Goal: Task Accomplishment & Management: Manage account settings

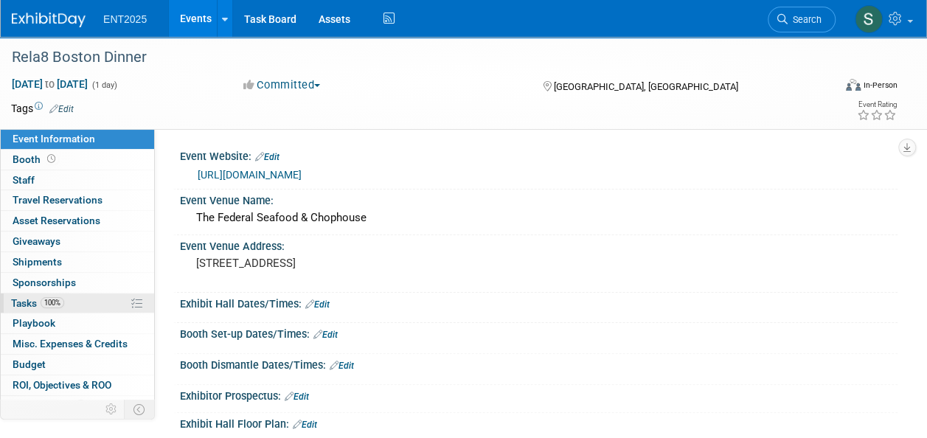
click at [30, 304] on span "Tasks 100%" at bounding box center [37, 303] width 53 height 12
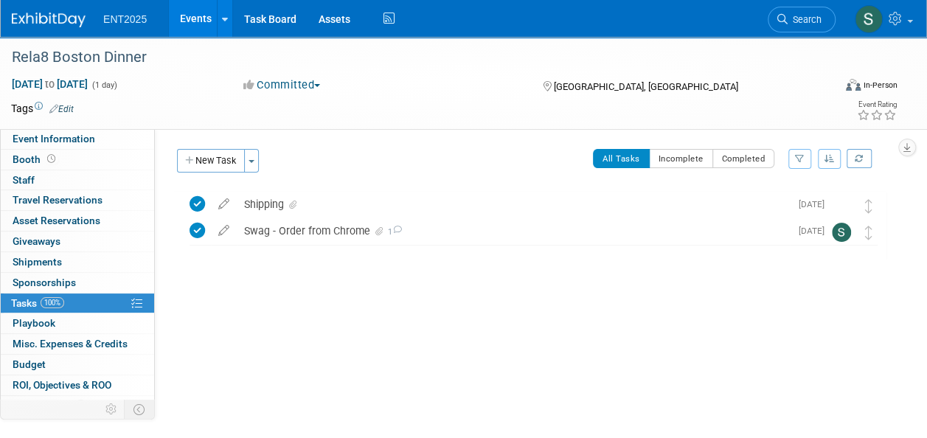
click at [193, 25] on link "Events" at bounding box center [196, 18] width 54 height 37
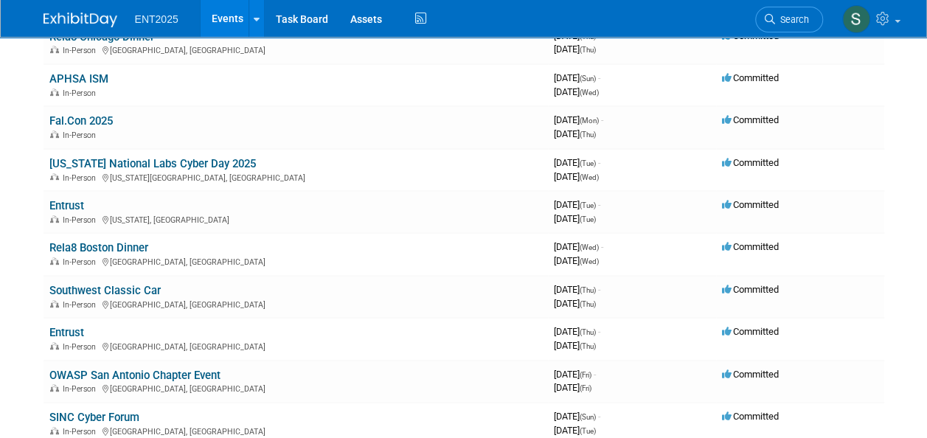
scroll to position [221, 0]
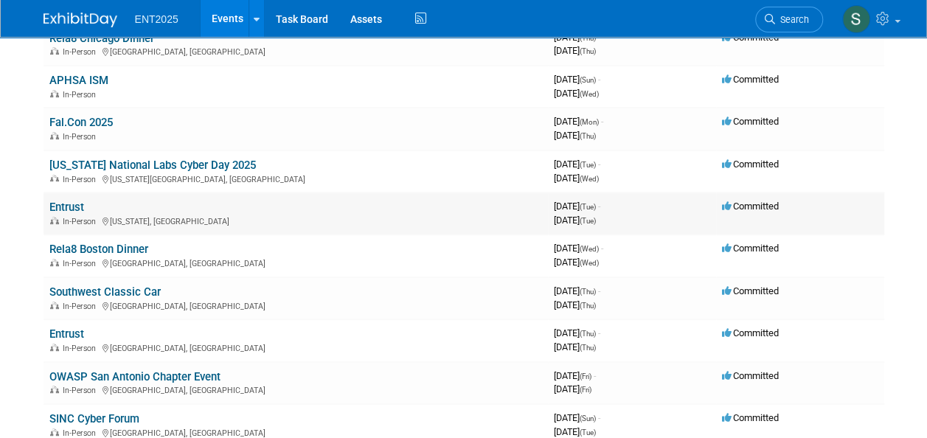
click at [82, 209] on link "Entrust" at bounding box center [66, 207] width 35 height 13
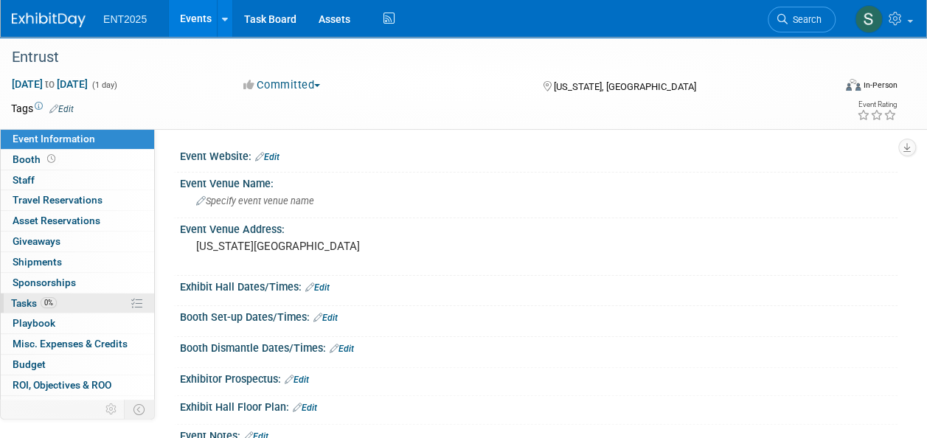
click at [30, 299] on span "Tasks 0%" at bounding box center [34, 303] width 46 height 12
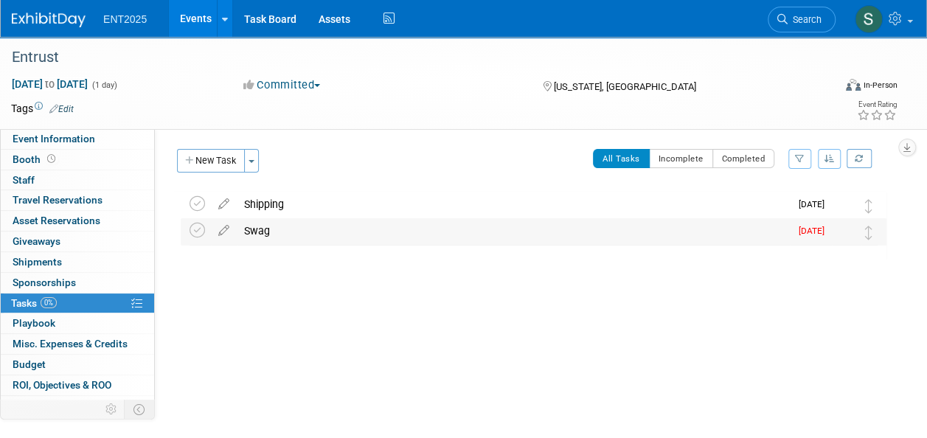
click at [258, 234] on div "Swag" at bounding box center [513, 230] width 553 height 25
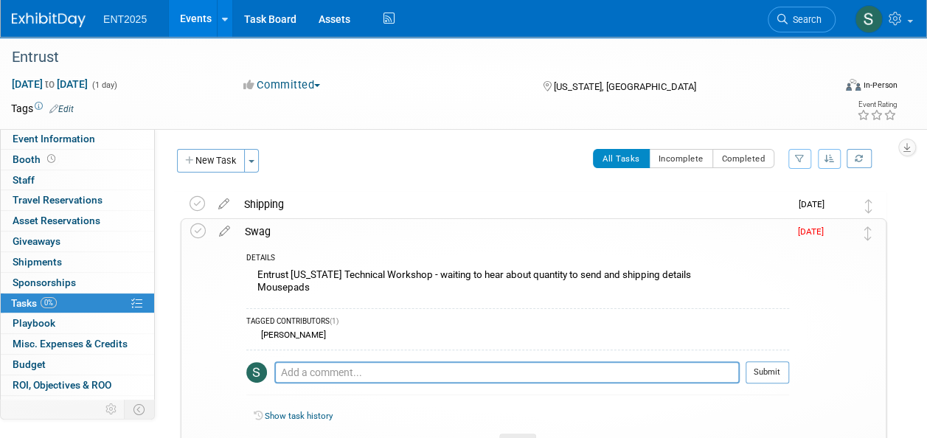
click at [226, 227] on icon at bounding box center [225, 228] width 26 height 18
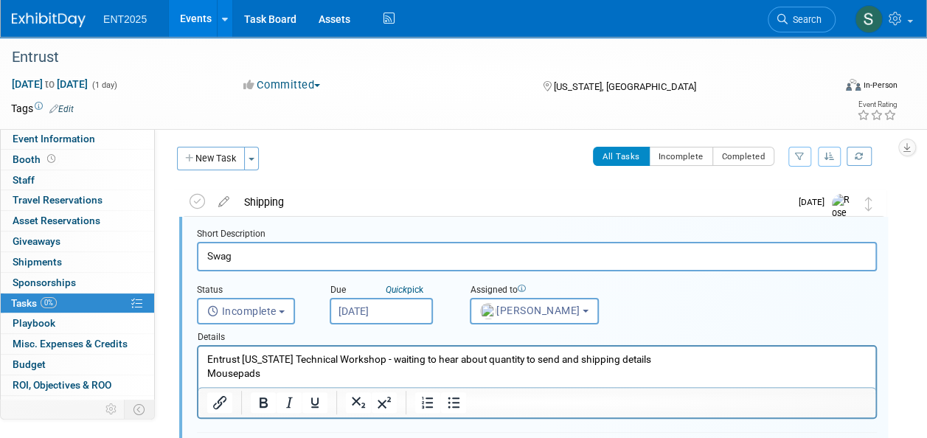
click at [288, 369] on p "Entrust New York Technical Workshop - waiting to hear about quantity to send an…" at bounding box center [537, 366] width 660 height 28
drag, startPoint x: 380, startPoint y: 361, endPoint x: 669, endPoint y: 359, distance: 289.0
click at [669, 359] on p "Entrust New York Technical Workshop - waiting to hear about quantity to send an…" at bounding box center [537, 366] width 660 height 28
click at [296, 374] on p "Entrust New York Technical Workshop Mousepads" at bounding box center [537, 366] width 660 height 28
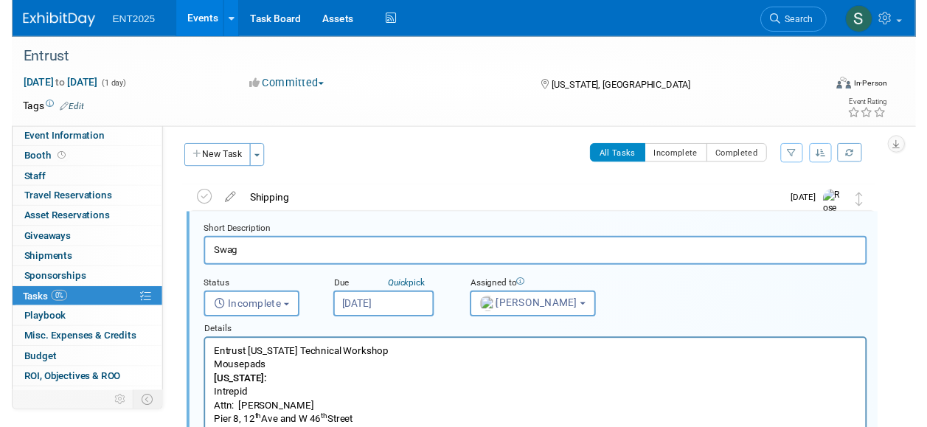
scroll to position [85, 0]
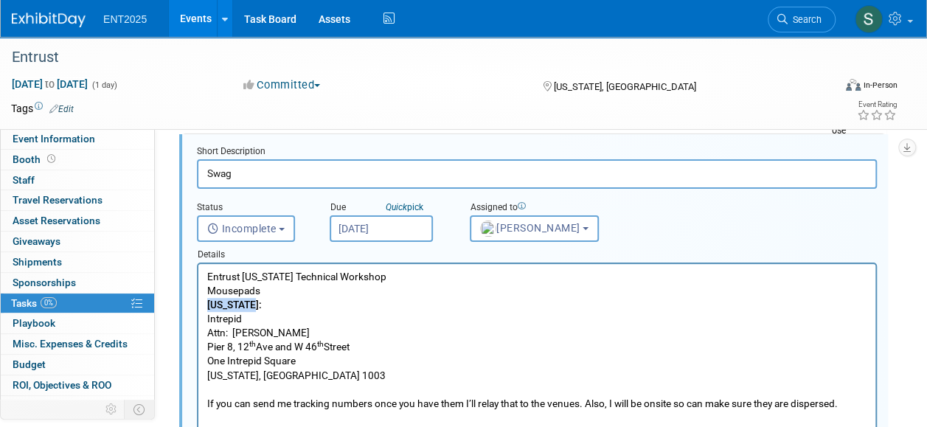
drag, startPoint x: 264, startPoint y: 305, endPoint x: 200, endPoint y: 304, distance: 64.1
click at [200, 304] on html "Entrust New York Technical Workshop Mousepads New York: Intrepid Attn: Emma Bur…" at bounding box center [536, 351] width 677 height 175
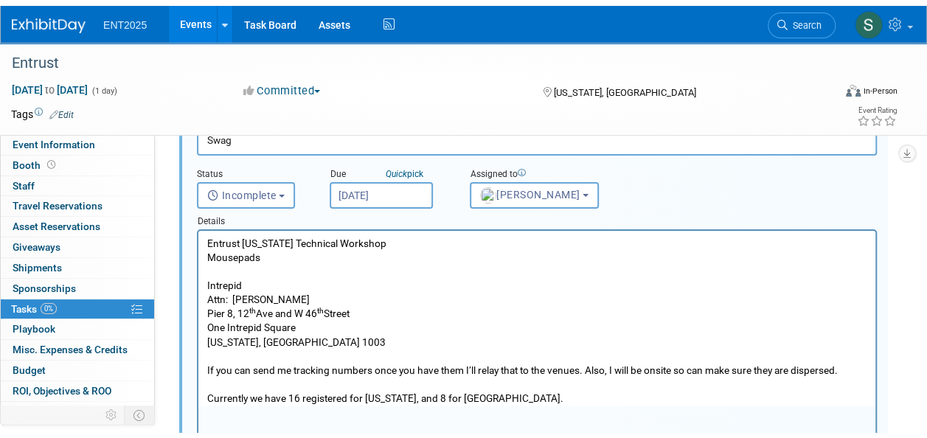
scroll to position [136, 0]
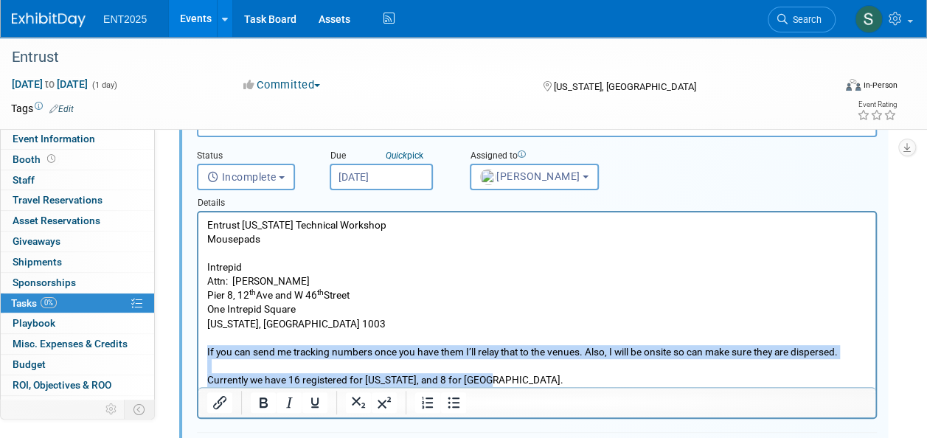
drag, startPoint x: 502, startPoint y: 378, endPoint x: 195, endPoint y: 349, distance: 308.0
click at [198, 349] on html "Entrust New York Technical Workshop Mousepads Intrepid Attn: Emma Burns Pier 8,…" at bounding box center [536, 299] width 677 height 175
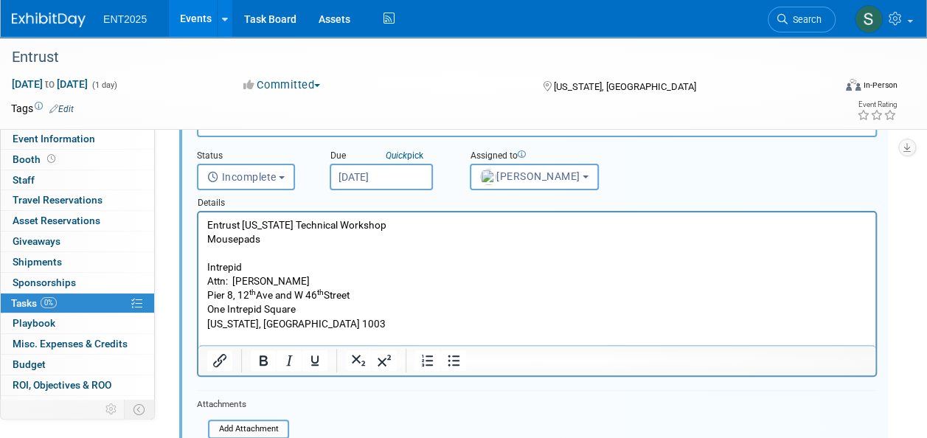
click at [206, 241] on body "Entrust New York Technical Workshop Mousepads Intrepid Attn: Emma Burns Pier 8,…" at bounding box center [536, 281] width 661 height 127
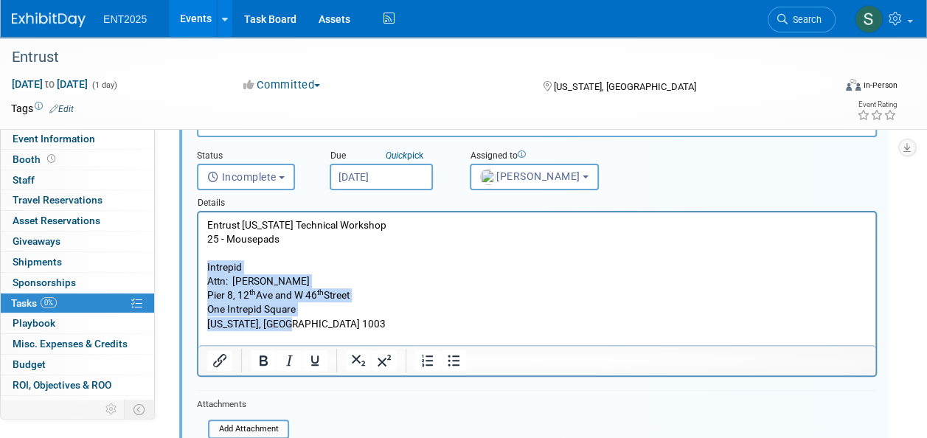
drag, startPoint x: 306, startPoint y: 320, endPoint x: 293, endPoint y: 318, distance: 12.7
click at [198, 270] on html "Entrust New York Technical Workshop 25 - Mousepads Intrepid Attn: Emma Burns Pi…" at bounding box center [536, 278] width 677 height 133
drag, startPoint x: 512, startPoint y: 309, endPoint x: 495, endPoint y: 318, distance: 19.8
click at [511, 309] on p "One Intrepid Square" at bounding box center [537, 309] width 660 height 14
click at [384, 320] on p "[US_STATE], [GEOGRAPHIC_DATA] 1003" at bounding box center [537, 324] width 660 height 14
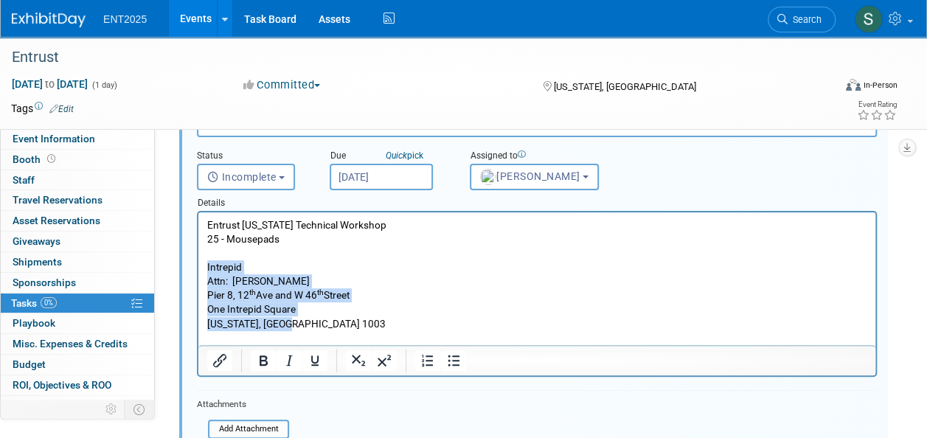
click at [414, 306] on p "One Intrepid Square" at bounding box center [537, 309] width 660 height 14
click at [296, 265] on p "Intrepid" at bounding box center [537, 267] width 660 height 14
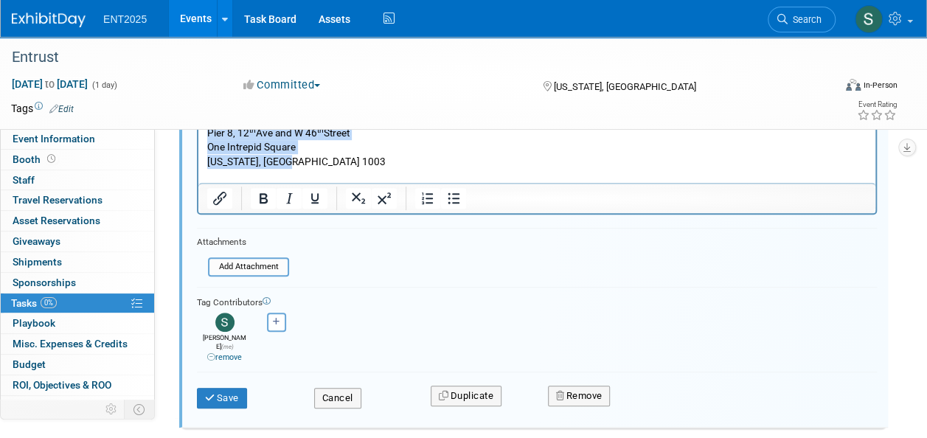
scroll to position [296, 0]
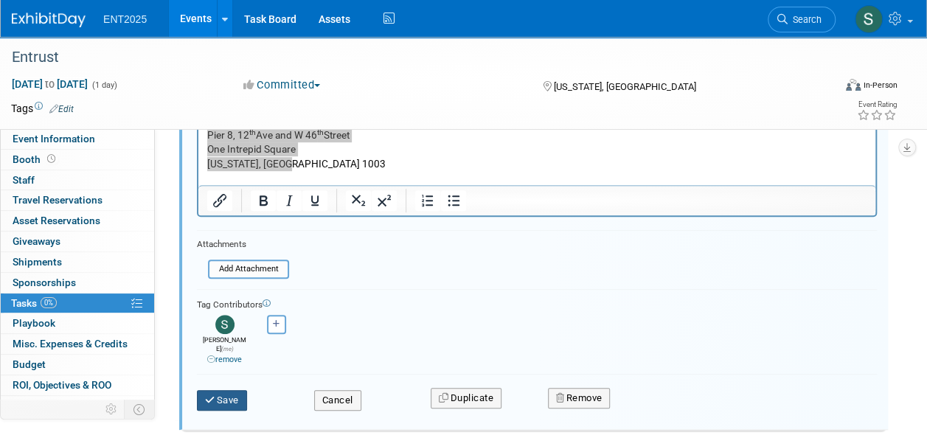
click at [223, 390] on button "Save" at bounding box center [222, 400] width 50 height 21
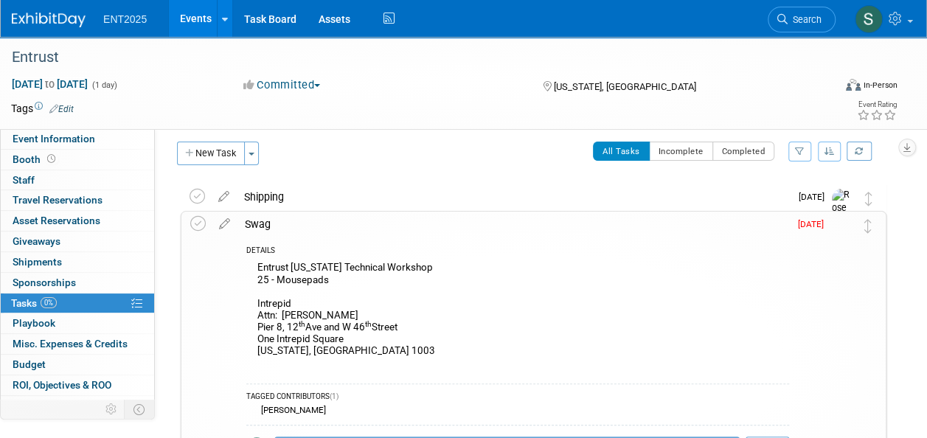
scroll to position [0, 0]
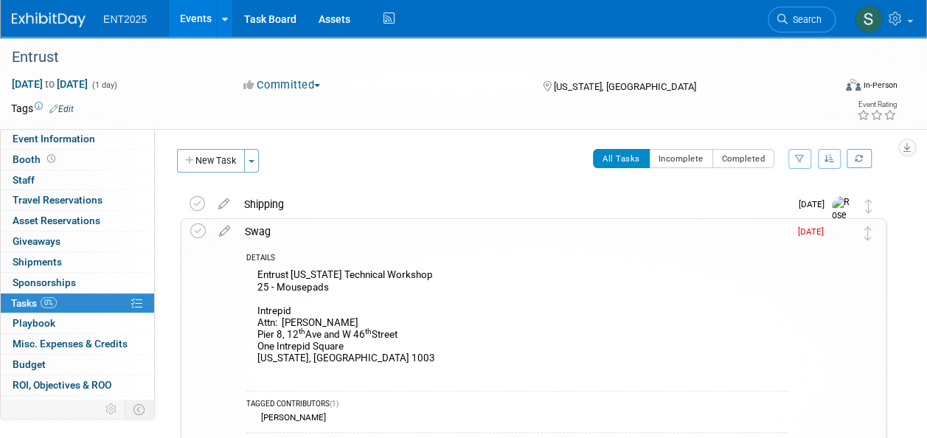
click at [260, 229] on div "Swag" at bounding box center [512, 231] width 551 height 25
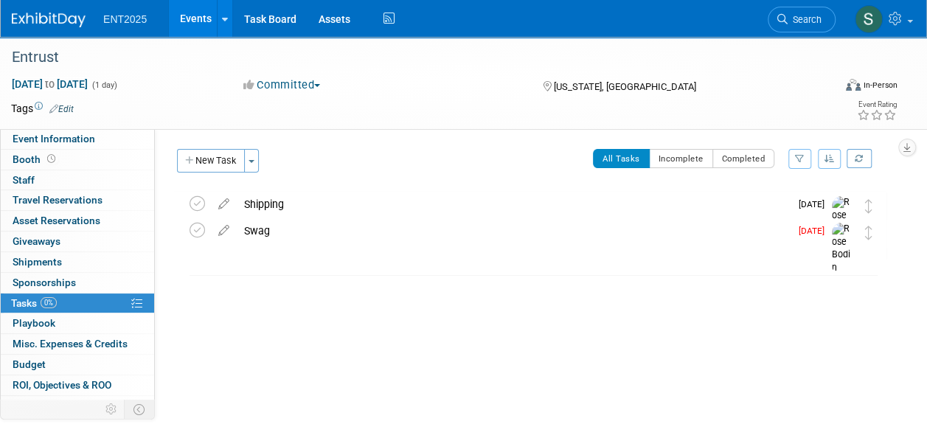
click at [257, 227] on div "Swag" at bounding box center [513, 230] width 553 height 25
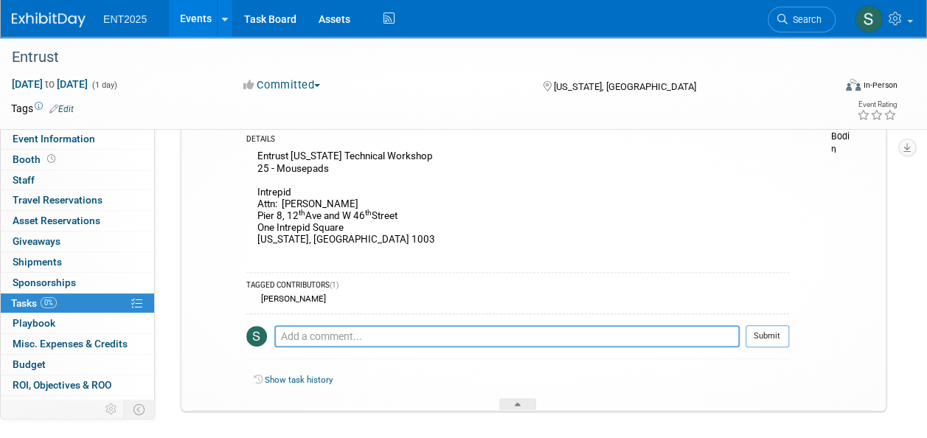
scroll to position [116, 0]
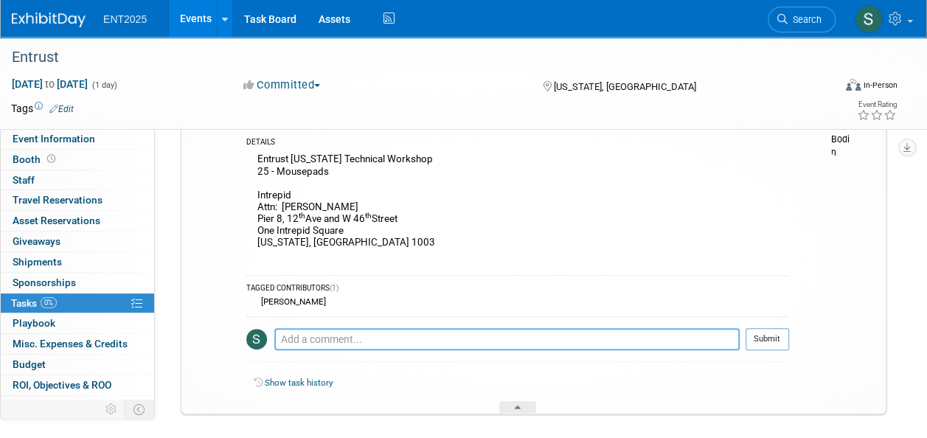
click at [311, 330] on textarea at bounding box center [506, 339] width 465 height 22
type textarea "Added quantity and address"
click at [777, 338] on button "Submit" at bounding box center [766, 339] width 43 height 22
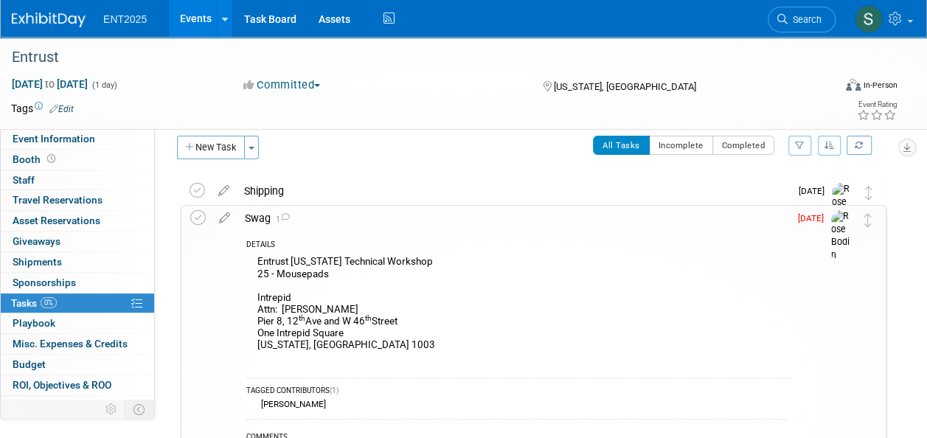
scroll to position [0, 0]
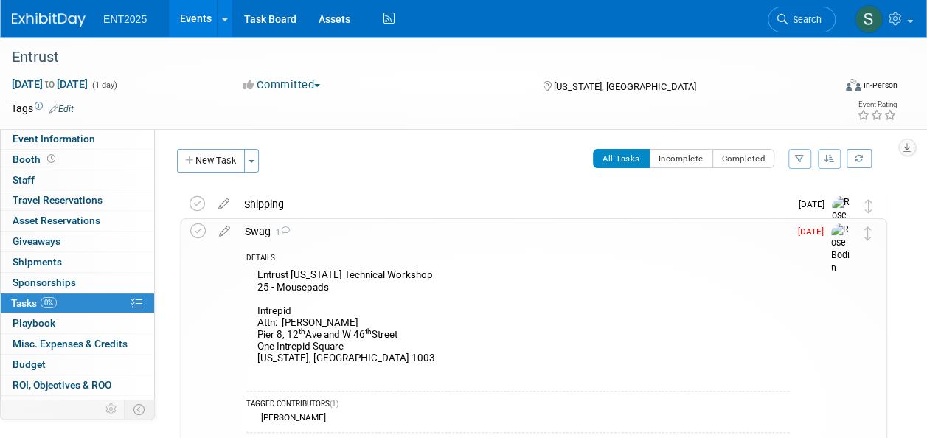
click at [262, 231] on div "Swag 1" at bounding box center [512, 231] width 551 height 25
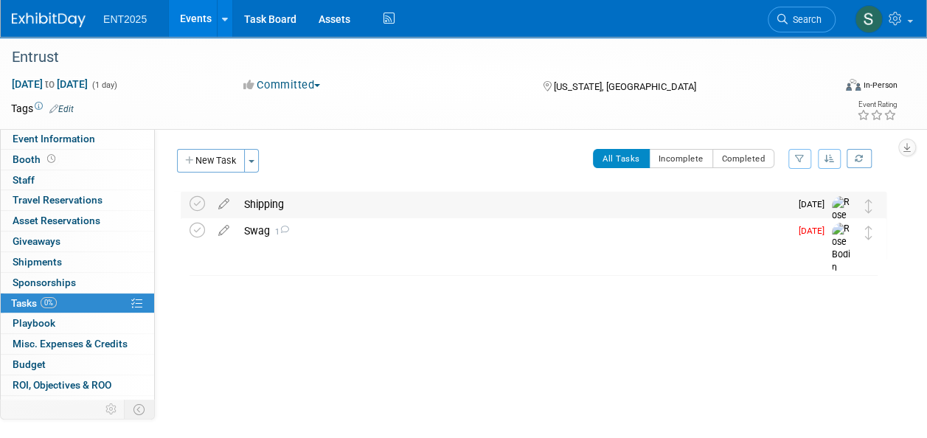
click at [263, 202] on div "Shipping" at bounding box center [513, 204] width 553 height 25
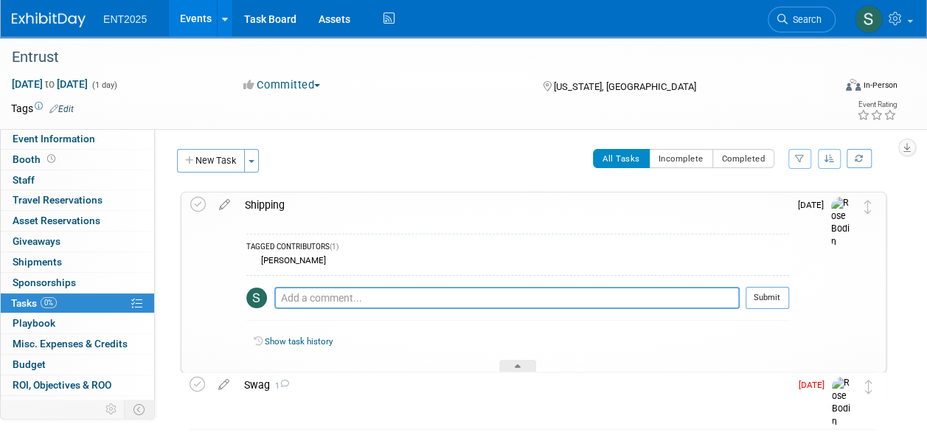
click at [221, 209] on icon at bounding box center [225, 201] width 26 height 18
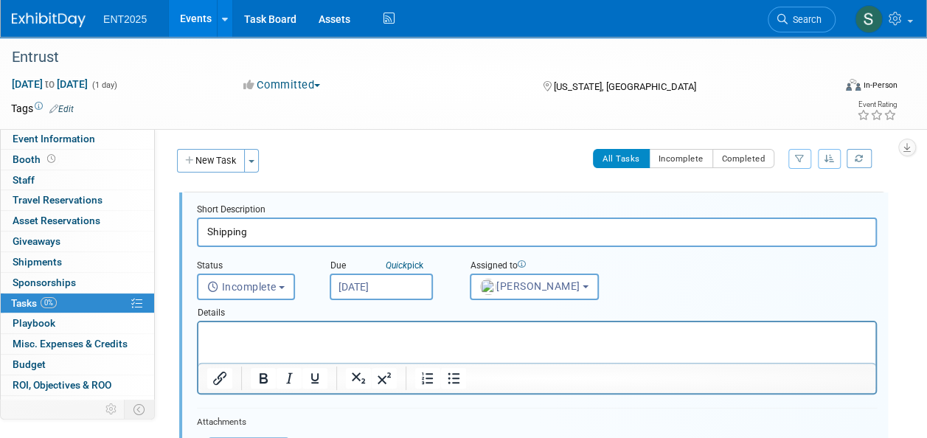
click at [237, 336] on p "Rich Text Area. Press ALT-0 for help." at bounding box center [537, 335] width 660 height 14
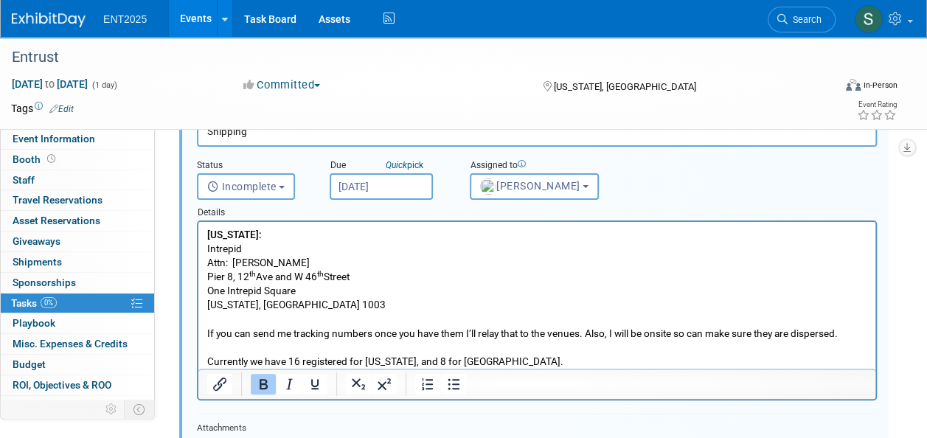
scroll to position [106, 0]
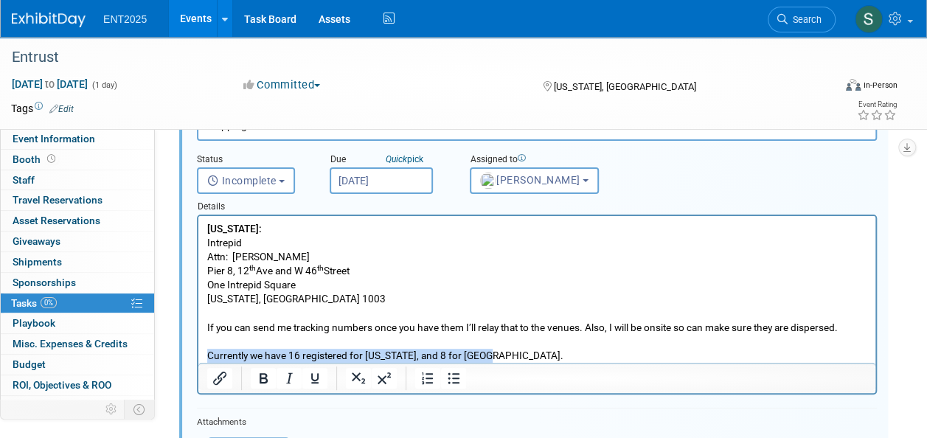
drag, startPoint x: 495, startPoint y: 356, endPoint x: 413, endPoint y: 295, distance: 102.8
click at [262, 340] on body "New York: Intrepid Attn: Emma Burns Pier 8, 12 th Ave and W 46 th Street One In…" at bounding box center [536, 292] width 661 height 141
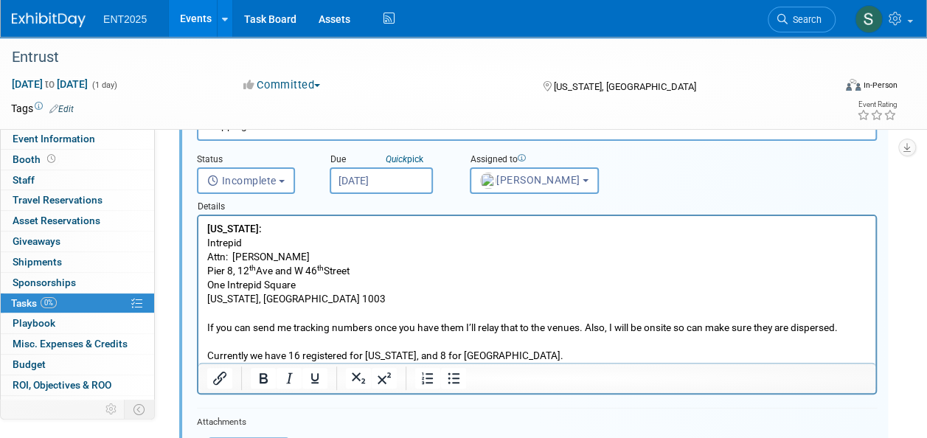
click at [503, 264] on body "New York: Intrepid Attn: Emma Burns Pier 8, 12 th Ave and W 46 th Street One In…" at bounding box center [536, 292] width 661 height 141
drag, startPoint x: 494, startPoint y: 356, endPoint x: 413, endPoint y: 358, distance: 81.1
click at [413, 358] on p "Currently we have 16 registered for New York, and 8 for Boston." at bounding box center [537, 356] width 660 height 14
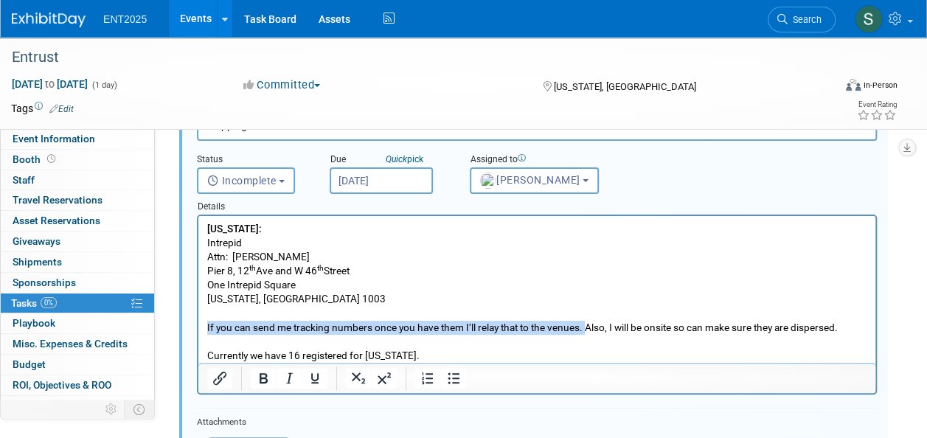
drag, startPoint x: 206, startPoint y: 324, endPoint x: 588, endPoint y: 330, distance: 381.2
click at [588, 330] on body "New York: Intrepid Attn: Emma Burns Pier 8, 12 th Ave and W 46 th Street One In…" at bounding box center [536, 292] width 661 height 141
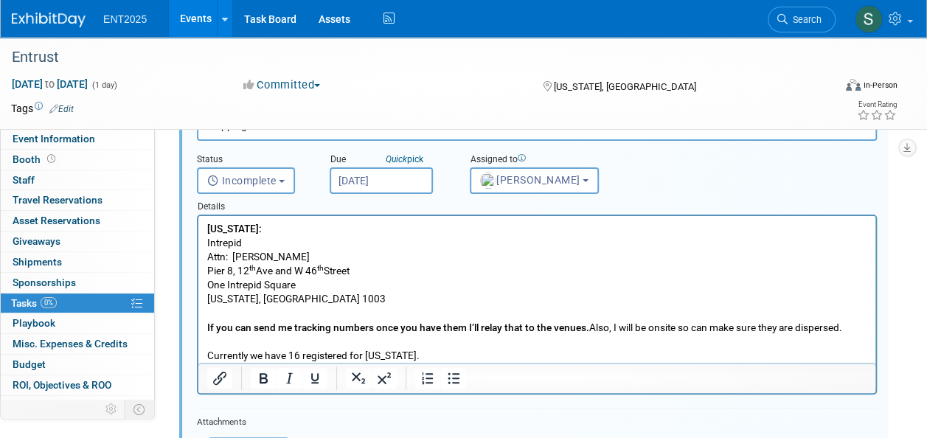
click at [641, 344] on p "Rich Text Area. Press ALT-0 for help." at bounding box center [537, 342] width 660 height 14
drag, startPoint x: 588, startPoint y: 327, endPoint x: 579, endPoint y: 335, distance: 11.5
click at [564, 329] on b "If you can send me tracking numbers once you have them I’ll relay that to the v…" at bounding box center [398, 327] width 382 height 12
click at [656, 354] on p "Currently we have 16 registered for New York." at bounding box center [537, 356] width 660 height 14
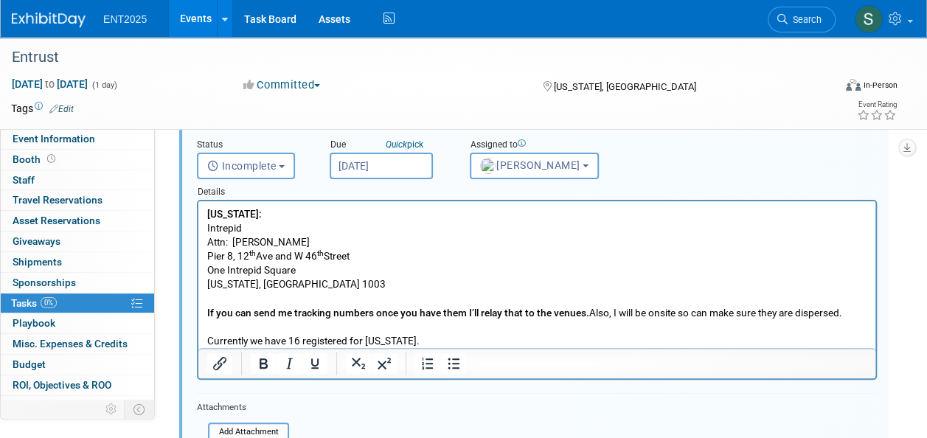
scroll to position [122, 0]
click at [398, 165] on input "Sep 10, 2025" at bounding box center [381, 164] width 103 height 27
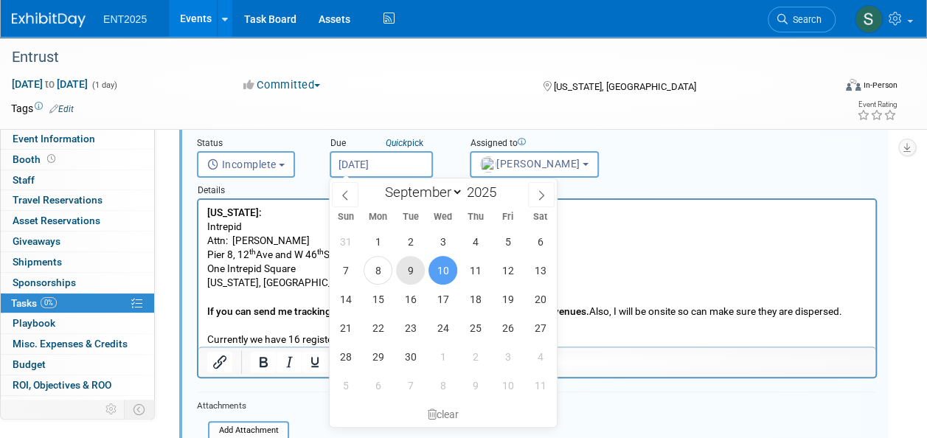
click at [410, 267] on span "9" at bounding box center [410, 270] width 29 height 29
type input "Sep 9, 2025"
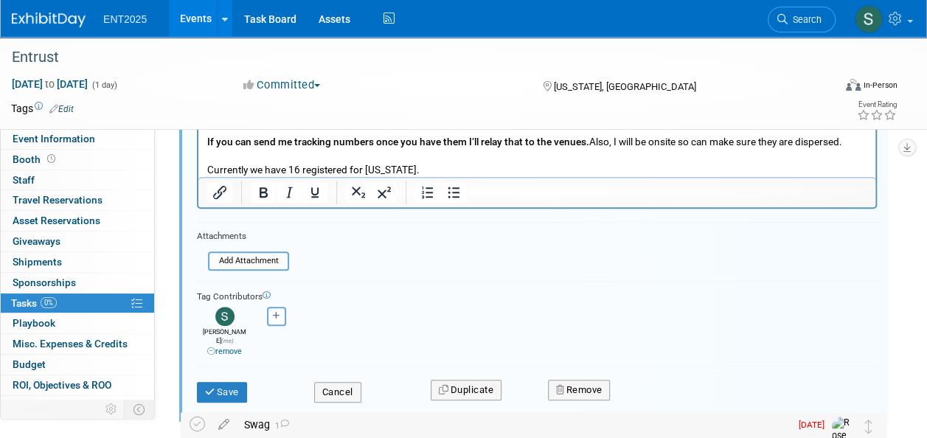
scroll to position [293, 0]
click at [217, 380] on button "Save" at bounding box center [222, 390] width 50 height 21
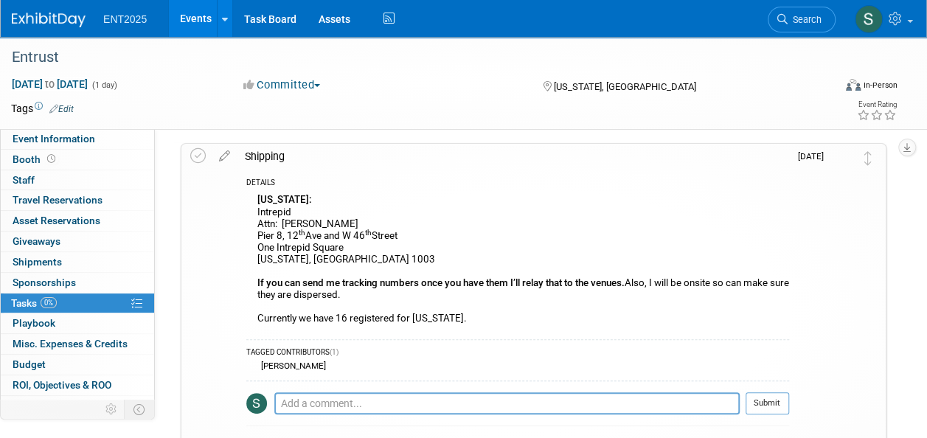
scroll to position [0, 0]
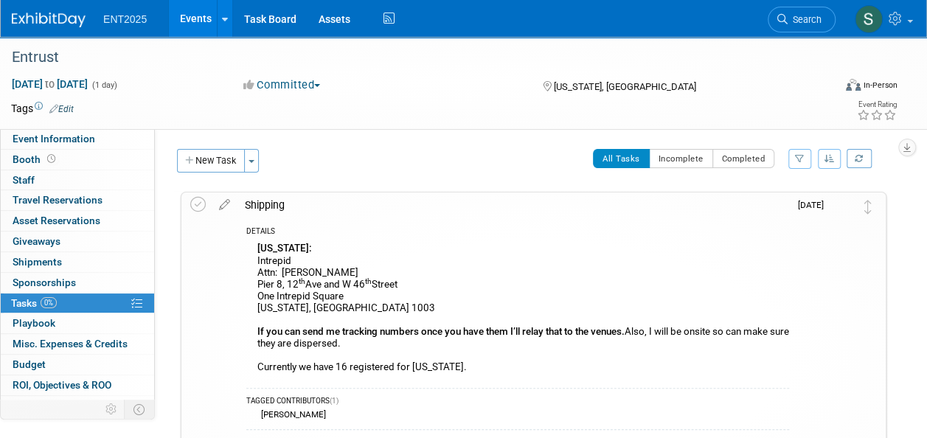
click at [269, 206] on div "Shipping" at bounding box center [512, 204] width 551 height 25
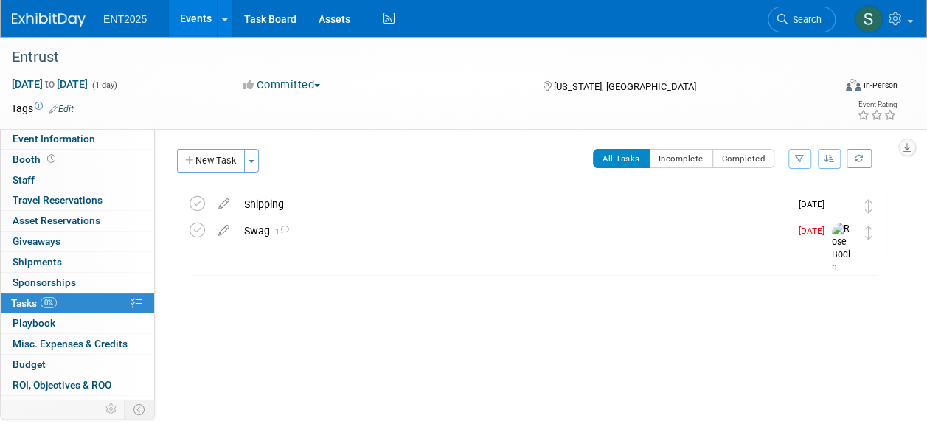
click at [189, 24] on link "Events" at bounding box center [196, 18] width 54 height 37
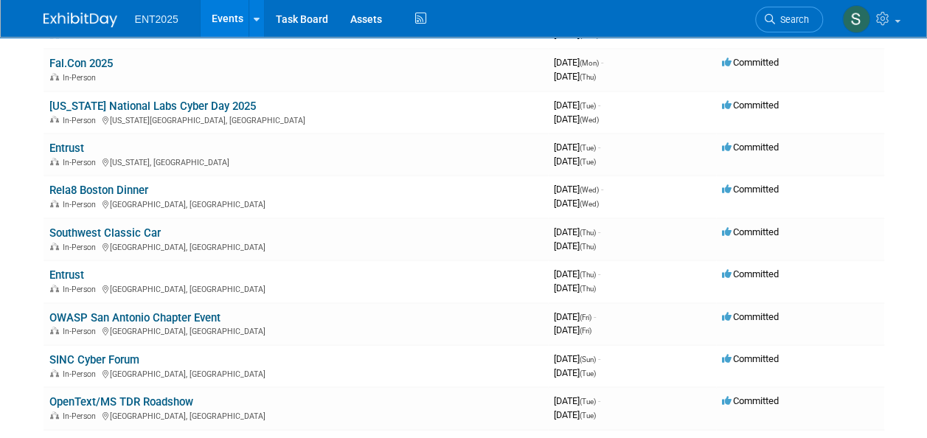
scroll to position [289, 0]
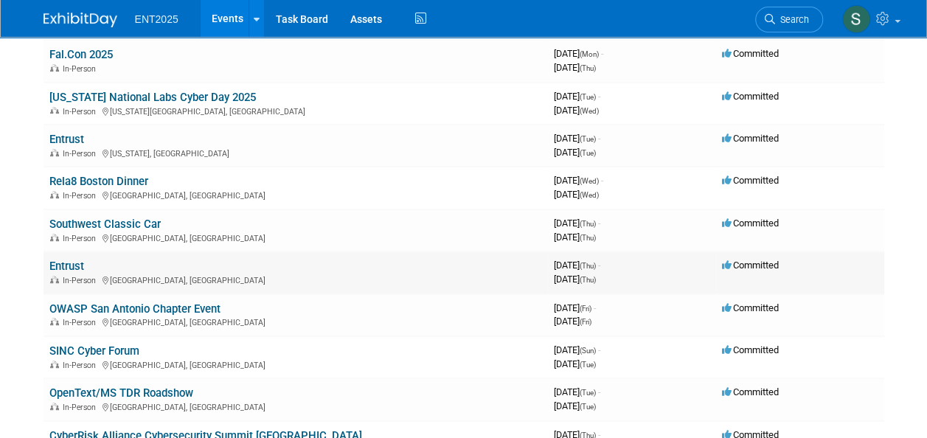
click at [97, 270] on td "Entrust In-Person Boston, MA" at bounding box center [295, 272] width 504 height 42
click at [72, 271] on link "Entrust" at bounding box center [66, 266] width 35 height 13
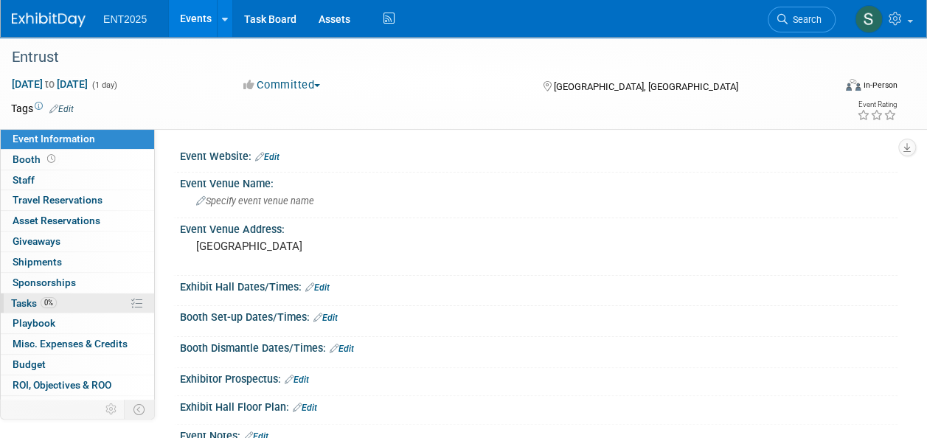
click at [27, 302] on span "Tasks 0%" at bounding box center [34, 303] width 46 height 12
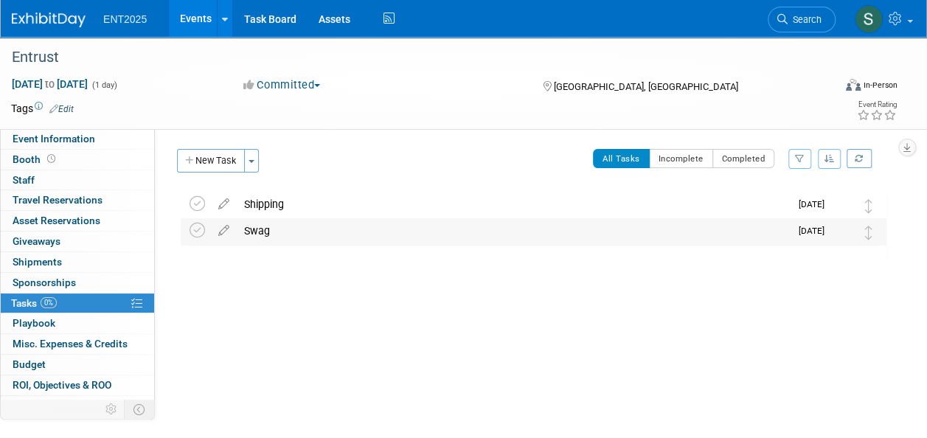
click at [261, 231] on div "Swag" at bounding box center [513, 230] width 553 height 25
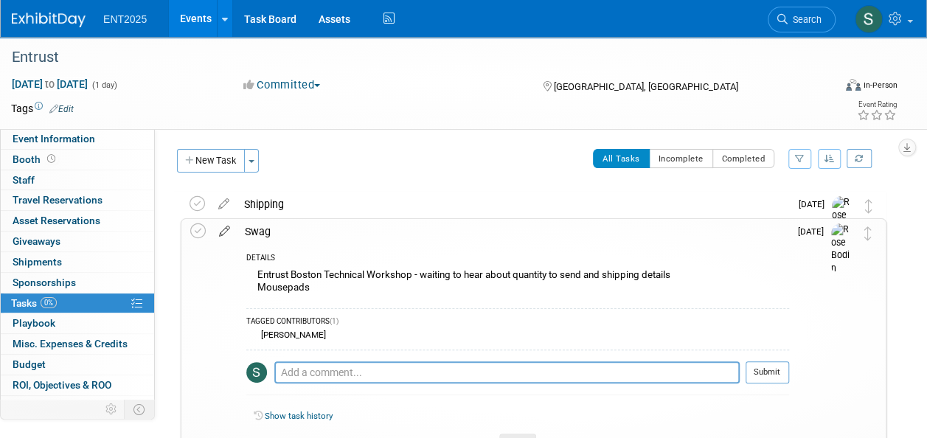
click at [220, 229] on icon at bounding box center [225, 228] width 26 height 18
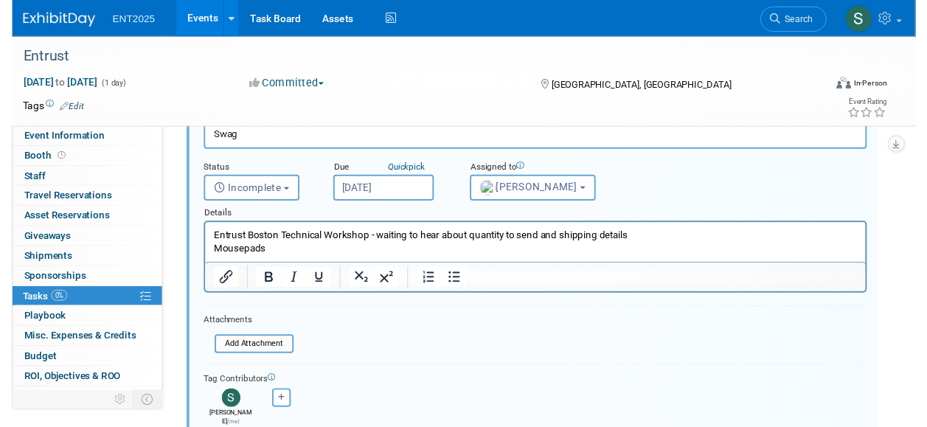
scroll to position [122, 0]
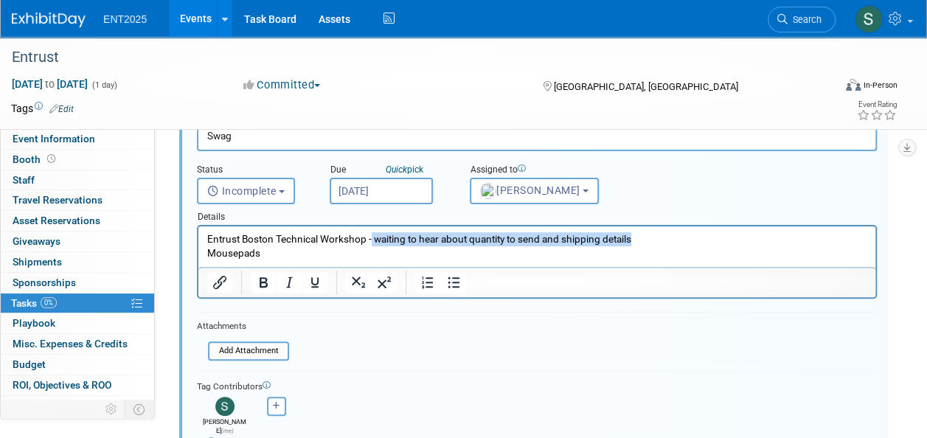
drag, startPoint x: 372, startPoint y: 240, endPoint x: 636, endPoint y: 232, distance: 264.1
click at [636, 232] on p "Entrust Boston Technical Workshop - waiting to hear about quantity to send and …" at bounding box center [537, 246] width 660 height 28
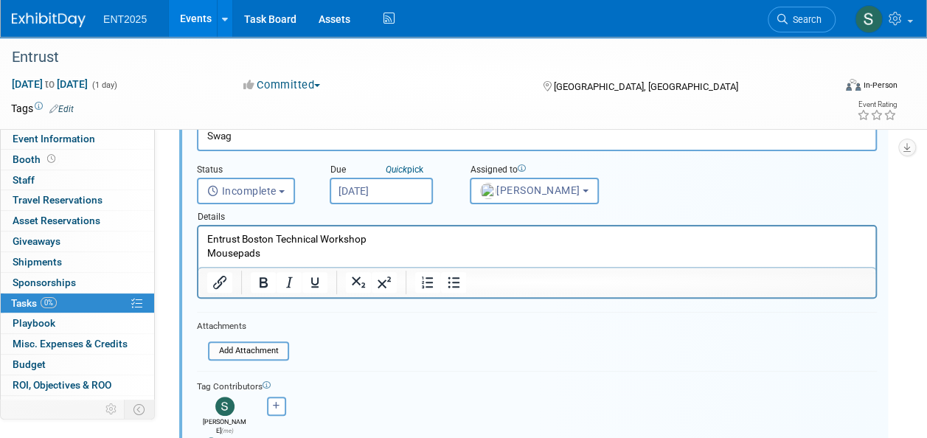
click at [330, 252] on p "Entrust Boston Technical Workshop Mousepads" at bounding box center [537, 246] width 660 height 28
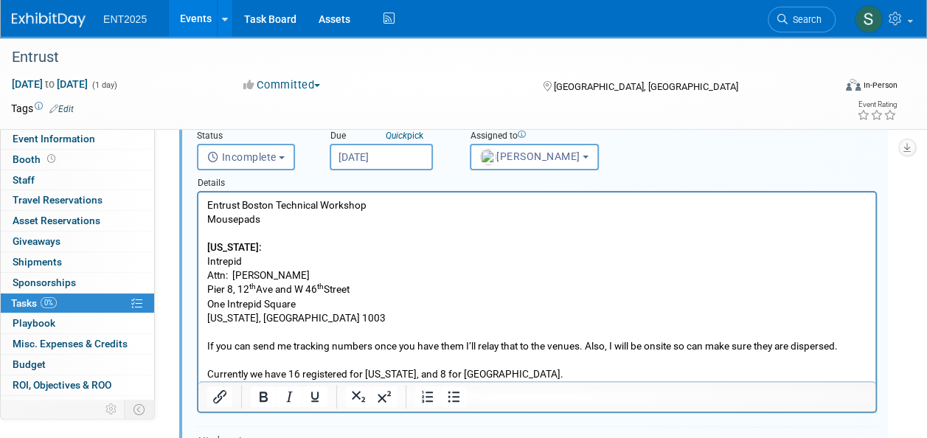
scroll to position [158, 0]
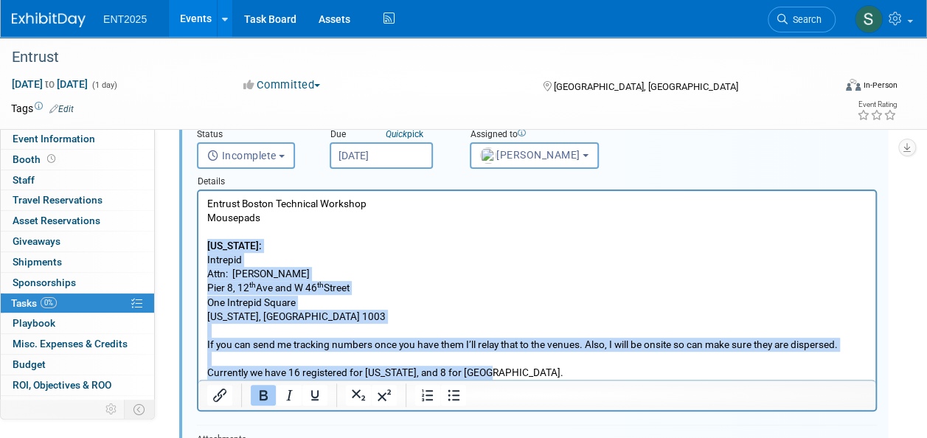
drag, startPoint x: 503, startPoint y: 372, endPoint x: 387, endPoint y: 434, distance: 130.9
click at [198, 243] on html "Entrust Boston Technical Workshop Mousepads New York: Intrepid Attn: Emma Burns…" at bounding box center [536, 285] width 677 height 189
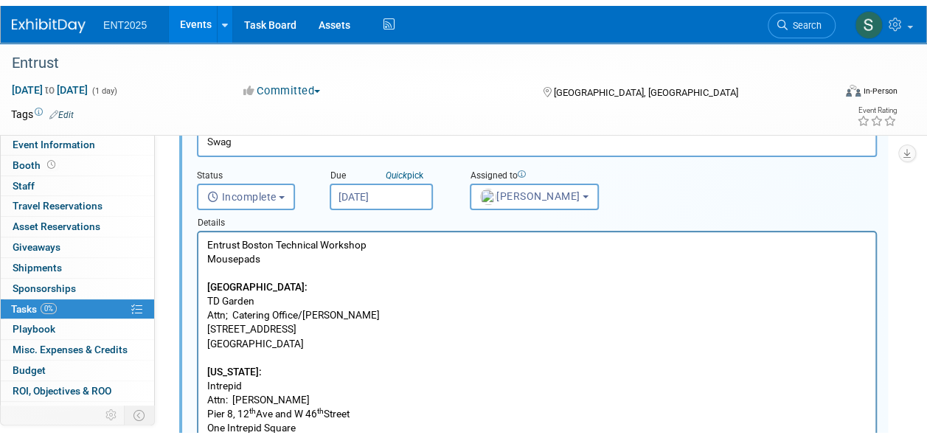
scroll to position [126, 0]
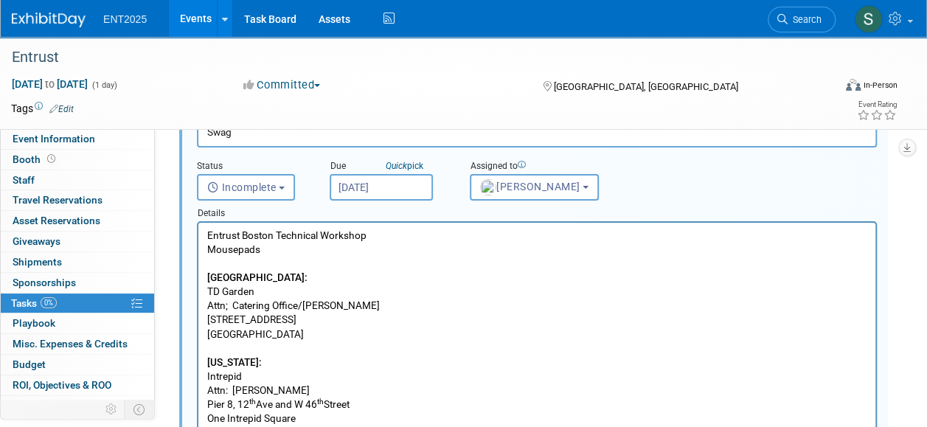
drag, startPoint x: 206, startPoint y: 248, endPoint x: 217, endPoint y: 251, distance: 11.7
click at [206, 248] on body "Entrust Boston Technical Workshop Mousepads Boston: TD Garden Attn; Catering Of…" at bounding box center [536, 362] width 661 height 267
drag, startPoint x: 217, startPoint y: 248, endPoint x: 209, endPoint y: 253, distance: 9.9
click at [209, 253] on p "Entrust Boston Technical Workshop 15 - Mousepads" at bounding box center [537, 243] width 660 height 28
drag, startPoint x: 204, startPoint y: 362, endPoint x: 304, endPoint y: 422, distance: 117.1
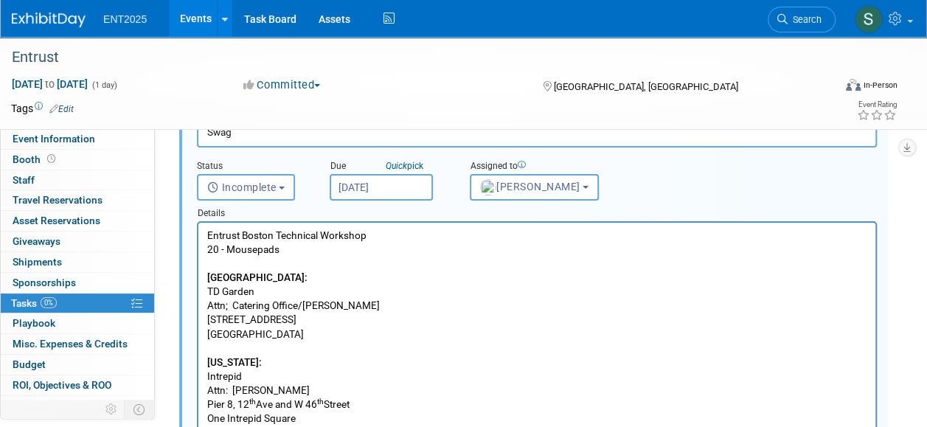
click at [295, 425] on html "Entrust Boston Technical Workshop 20 - Mousepads Boston: TD Garden Attn; Cateri…" at bounding box center [536, 359] width 677 height 273
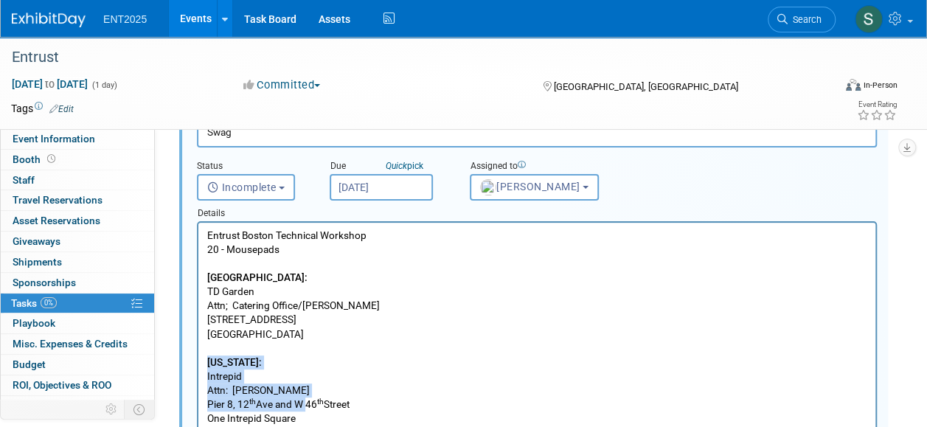
drag, startPoint x: 304, startPoint y: 412, endPoint x: 385, endPoint y: 580, distance: 186.6
click at [198, 358] on html "Entrust Boston Technical Workshop 20 - Mousepads Boston: TD Garden Attn; Cateri…" at bounding box center [536, 359] width 677 height 273
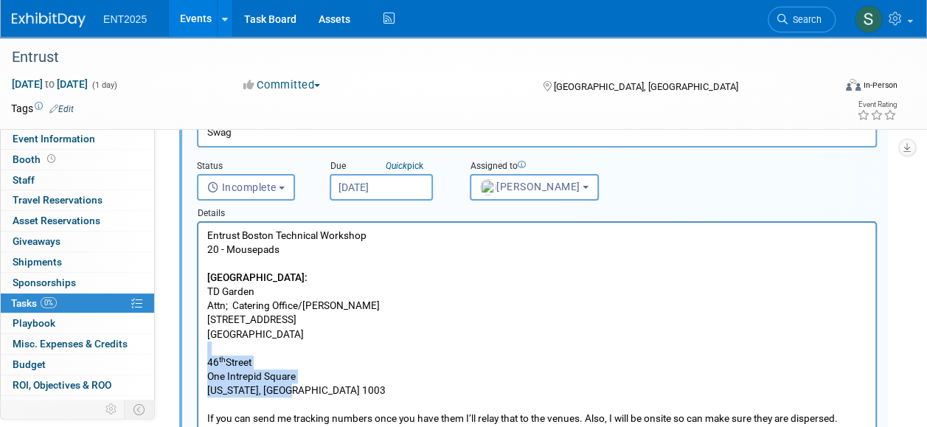
drag, startPoint x: 312, startPoint y: 390, endPoint x: 168, endPoint y: 358, distance: 147.4
click at [198, 358] on html "Entrust Boston Technical Workshop 20 - Mousepads Boston: TD Garden Attn; Cateri…" at bounding box center [536, 338] width 677 height 231
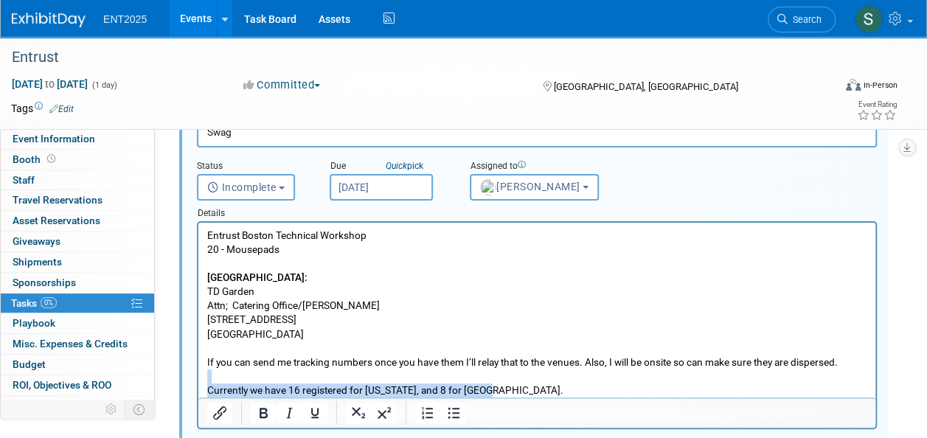
drag, startPoint x: 492, startPoint y: 387, endPoint x: 182, endPoint y: 383, distance: 309.7
click at [198, 383] on html "Entrust Boston Technical Workshop 20 - Mousepads Boston: TD Garden Attn; Cateri…" at bounding box center [536, 310] width 677 height 175
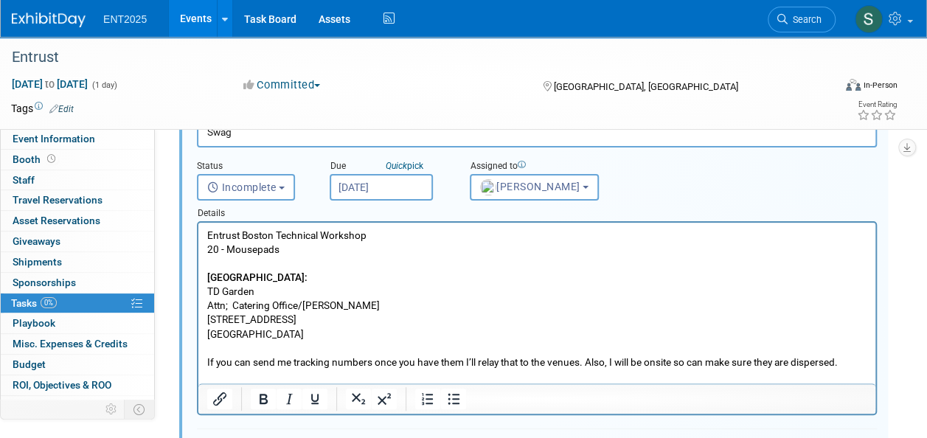
click at [208, 250] on p "Entrust Boston Technical Workshop 20 - Mousepads" at bounding box center [537, 243] width 660 height 28
click at [208, 251] on p "20 - Mousepads" at bounding box center [537, 250] width 660 height 14
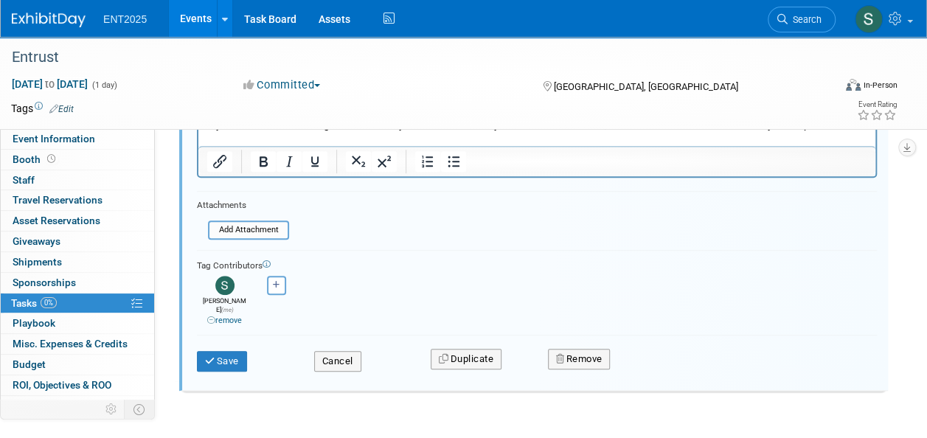
scroll to position [378, 0]
click at [221, 350] on button "Save" at bounding box center [222, 360] width 50 height 21
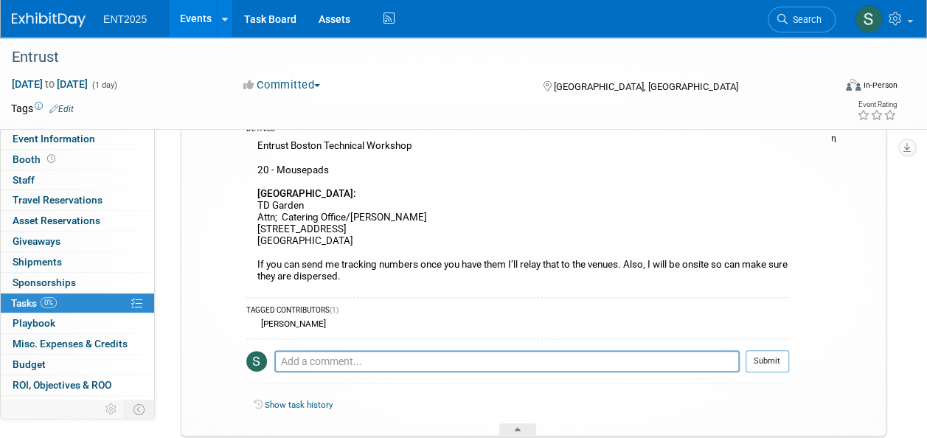
scroll to position [131, 0]
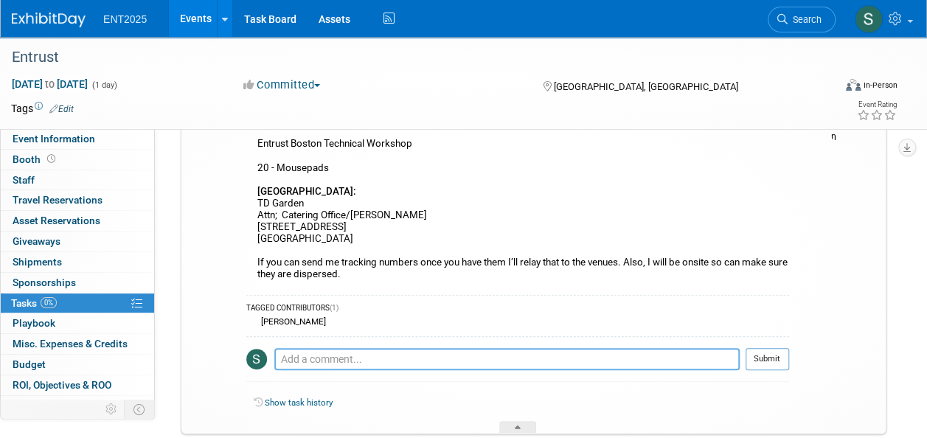
click at [312, 360] on textarea at bounding box center [506, 359] width 465 height 22
type textarea "Added quantity and shipping info"
click at [765, 361] on button "Submit" at bounding box center [766, 359] width 43 height 22
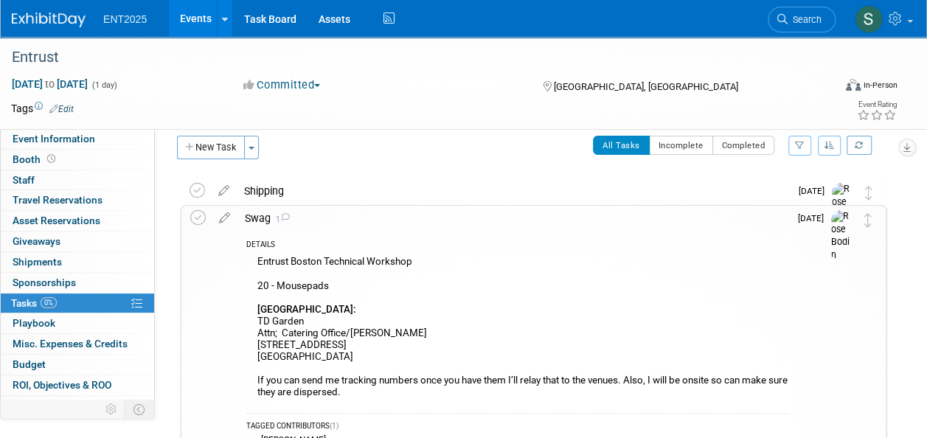
scroll to position [0, 0]
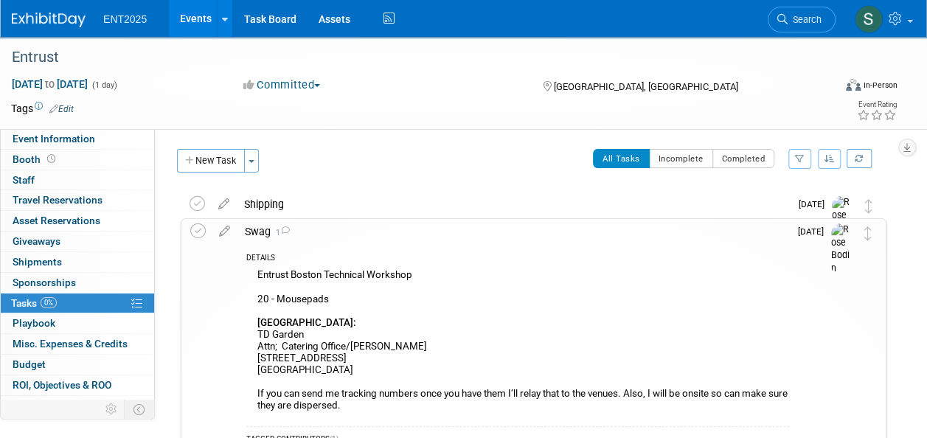
click at [255, 226] on div "Swag 1" at bounding box center [512, 231] width 551 height 25
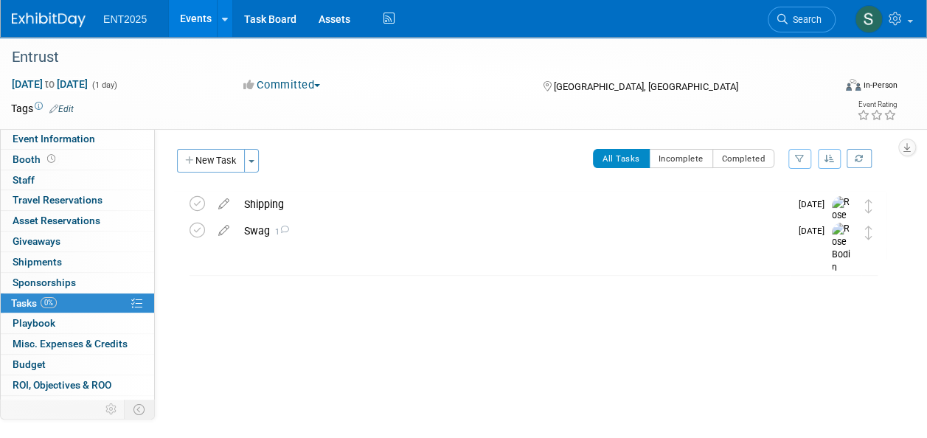
click at [222, 203] on icon at bounding box center [224, 201] width 26 height 18
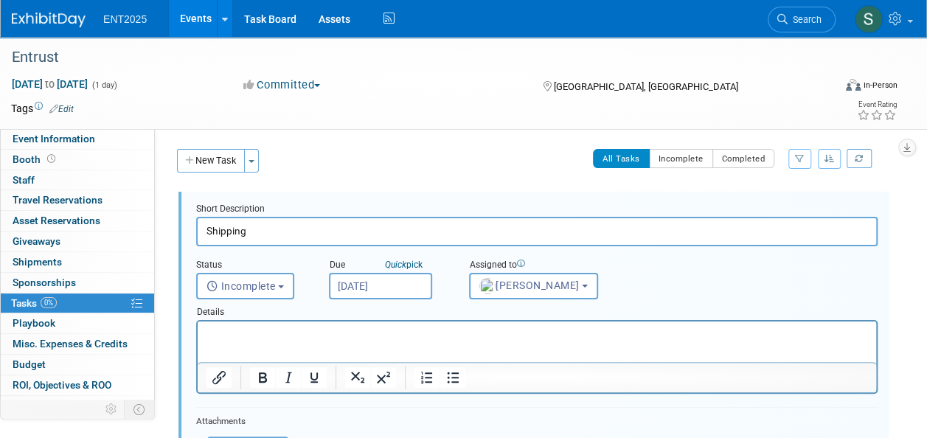
click at [212, 331] on p "Rich Text Area. Press ALT-0 for help." at bounding box center [536, 334] width 661 height 14
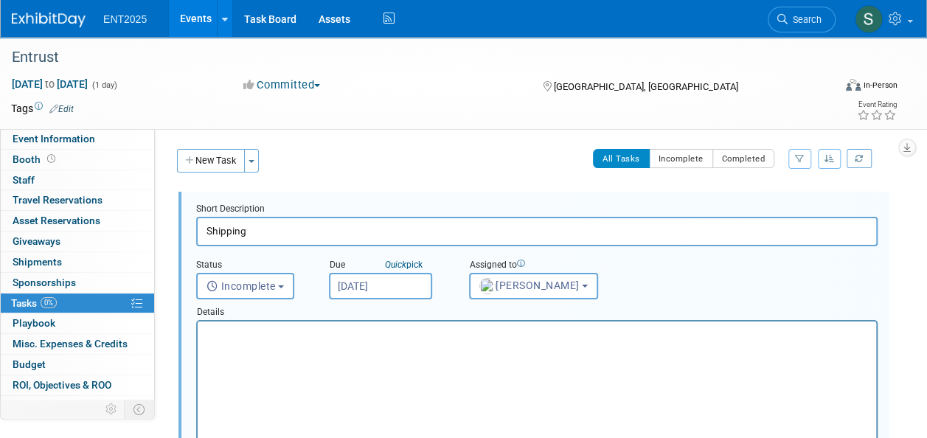
scroll to position [114, 0]
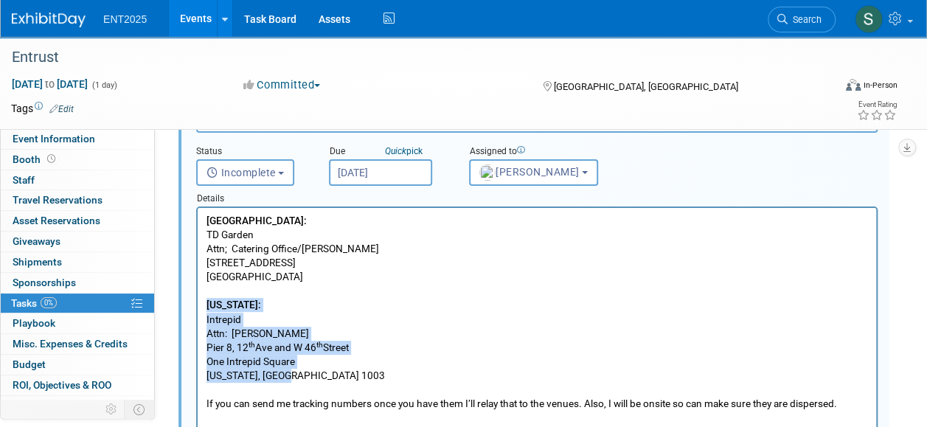
drag, startPoint x: 286, startPoint y: 372, endPoint x: 373, endPoint y: 512, distance: 164.3
click at [198, 304] on html "Boston: TD Garden Attn; Catering Office/Rebecca Giroux 100 Legends Way Boston, …" at bounding box center [537, 323] width 678 height 231
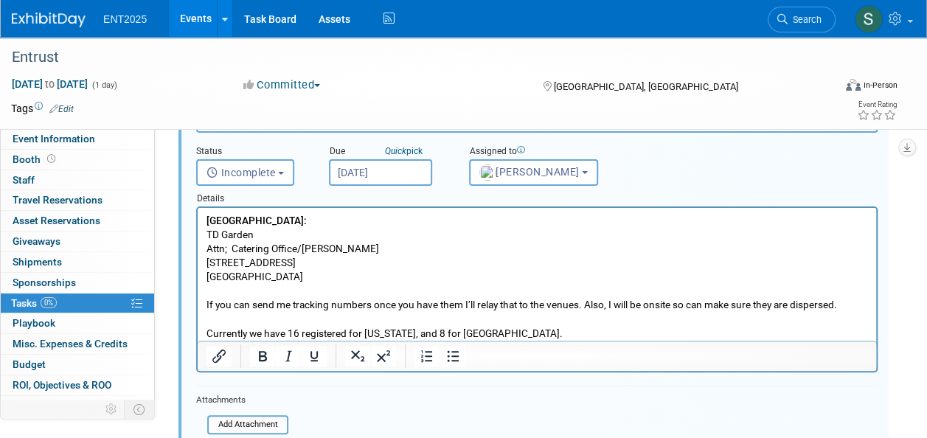
click at [301, 333] on p "Currently we have 16 registered for New York, and 8 for Boston." at bounding box center [536, 334] width 661 height 14
drag, startPoint x: 351, startPoint y: 334, endPoint x: 414, endPoint y: 335, distance: 63.4
click at [414, 334] on p "Currently we have registered for New York, and 8 for Boston." at bounding box center [536, 334] width 661 height 14
click at [417, 331] on p "Currently we have registered 8 for Boston." at bounding box center [536, 334] width 661 height 14
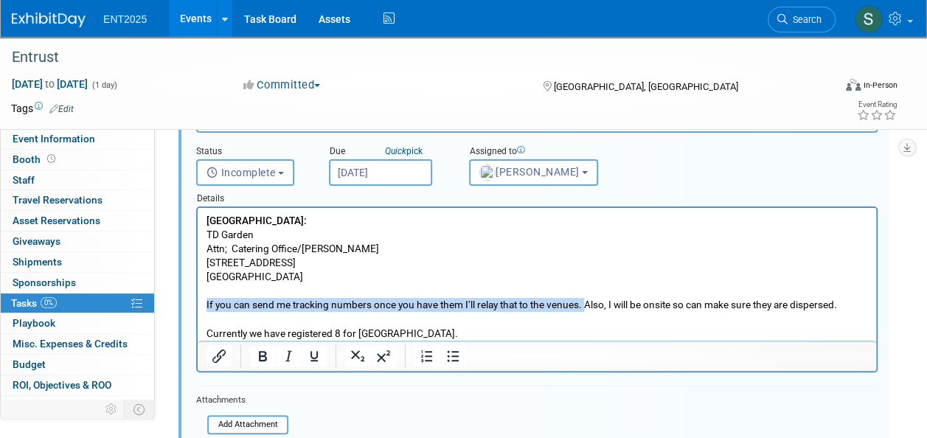
drag, startPoint x: 585, startPoint y: 306, endPoint x: 179, endPoint y: 300, distance: 406.3
click at [198, 300] on html "Boston: TD Garden Attn; Catering Office/Rebecca Giroux 100 Legends Way Boston, …" at bounding box center [537, 274] width 678 height 133
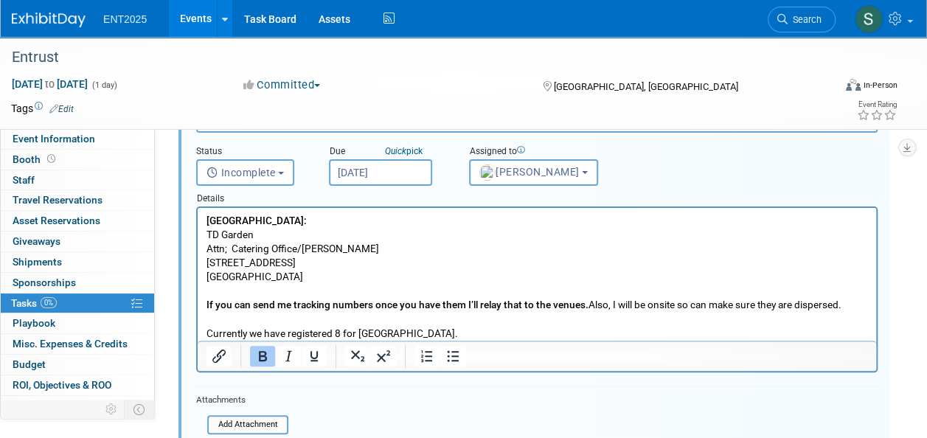
click at [579, 305] on b "If you can send me tracking numbers once you have them I’ll relay that to the v…" at bounding box center [397, 305] width 382 height 12
click at [584, 307] on b "If you can send me tracking numbers once you have them I’ll relay that to the v…" at bounding box center [397, 305] width 382 height 12
click at [558, 327] on p "Currently we have registered 8 for Boston." at bounding box center [536, 334] width 661 height 14
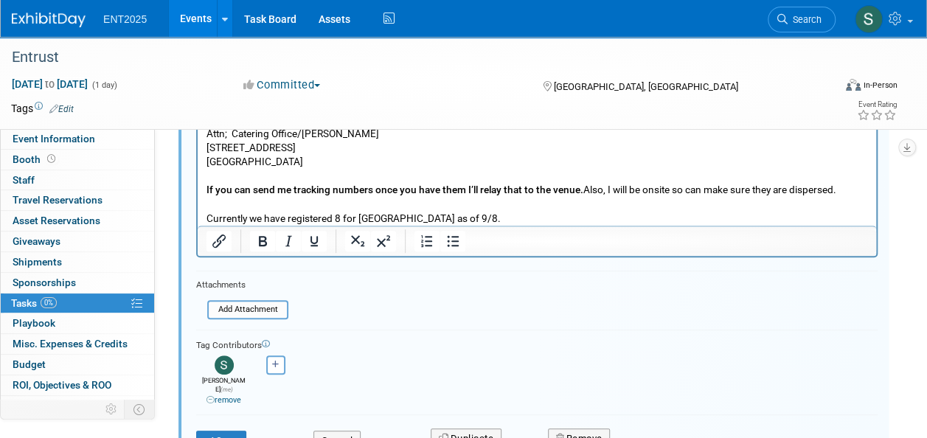
scroll to position [256, 0]
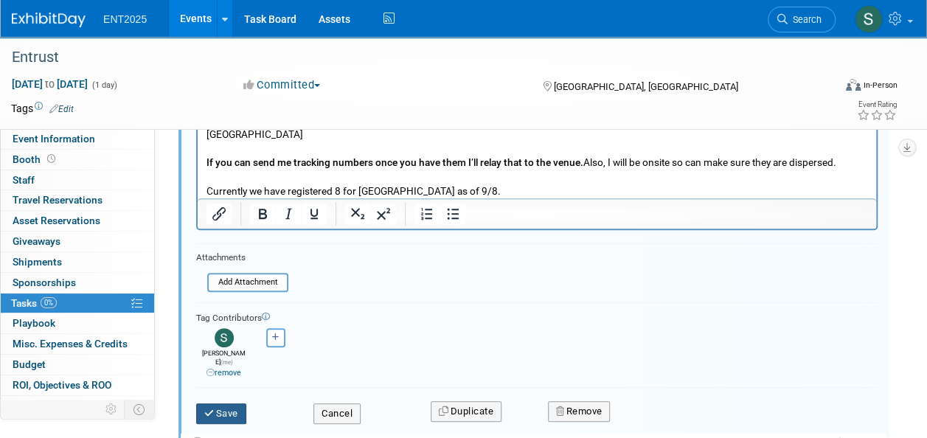
click at [233, 403] on button "Save" at bounding box center [221, 413] width 50 height 21
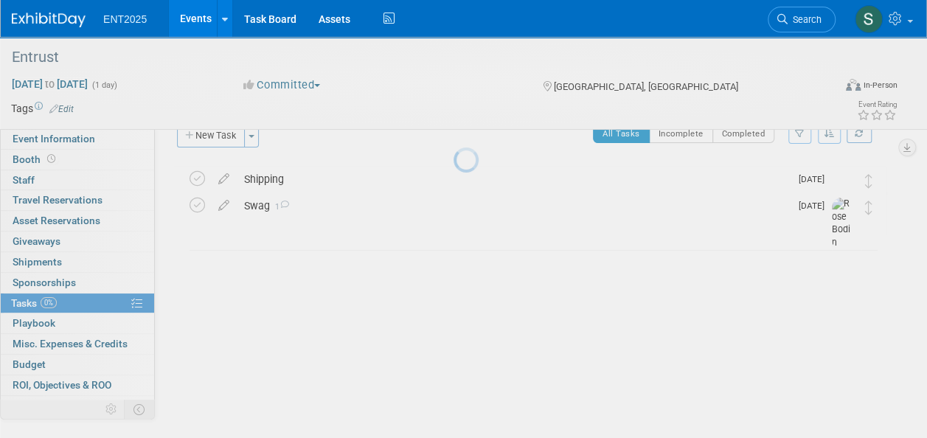
scroll to position [25, 0]
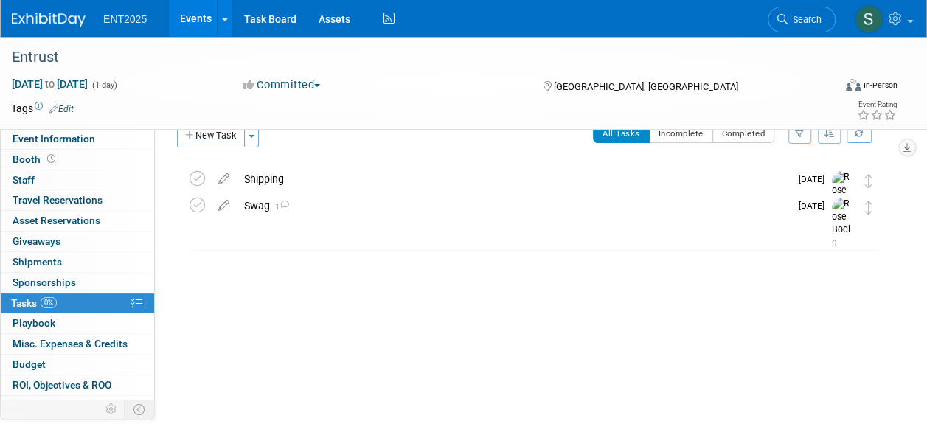
click at [196, 21] on link "Events" at bounding box center [196, 18] width 54 height 37
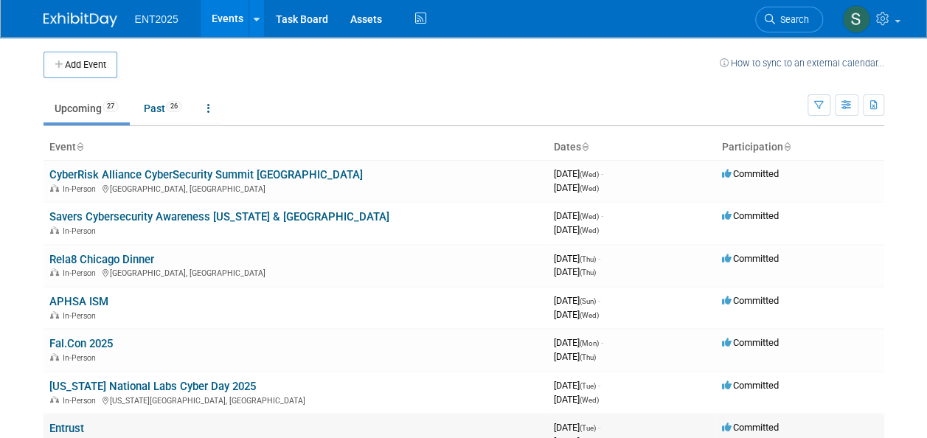
click at [71, 426] on link "Entrust" at bounding box center [66, 428] width 35 height 13
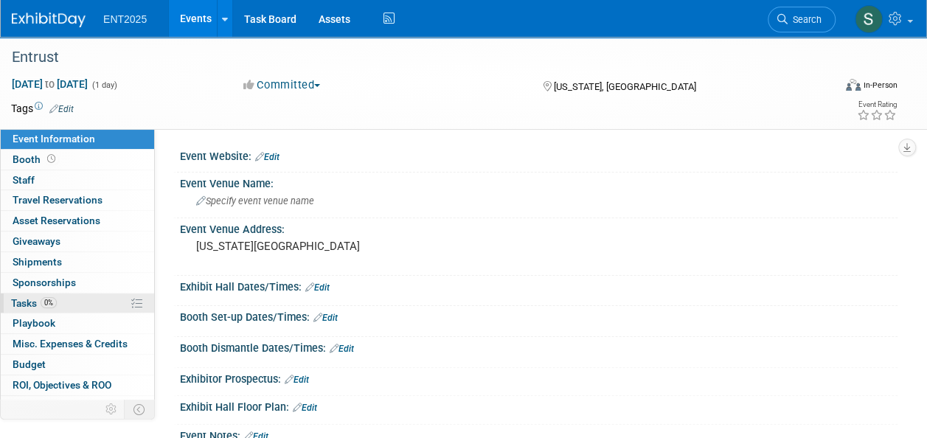
click at [27, 301] on span "Tasks 0%" at bounding box center [34, 303] width 46 height 12
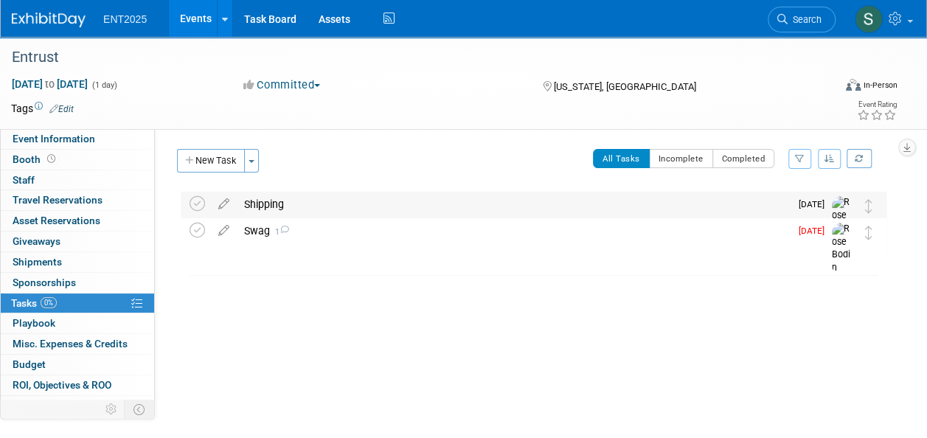
click at [271, 202] on div "Shipping" at bounding box center [513, 204] width 553 height 25
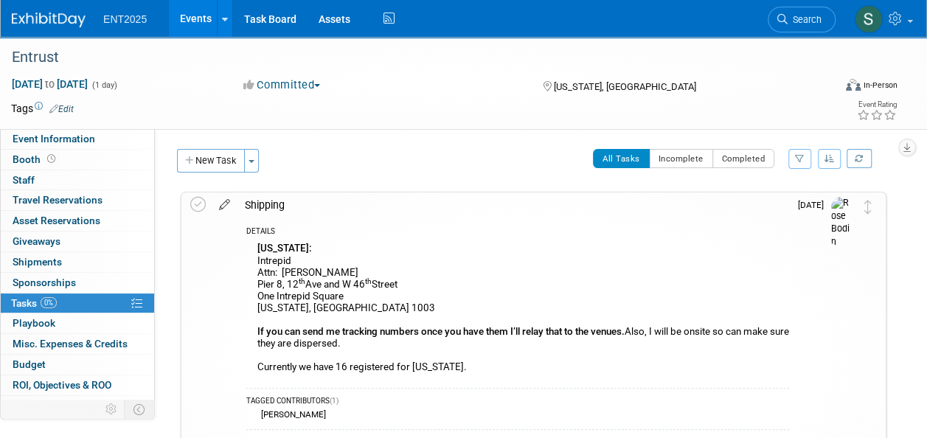
click at [220, 198] on icon at bounding box center [225, 201] width 26 height 18
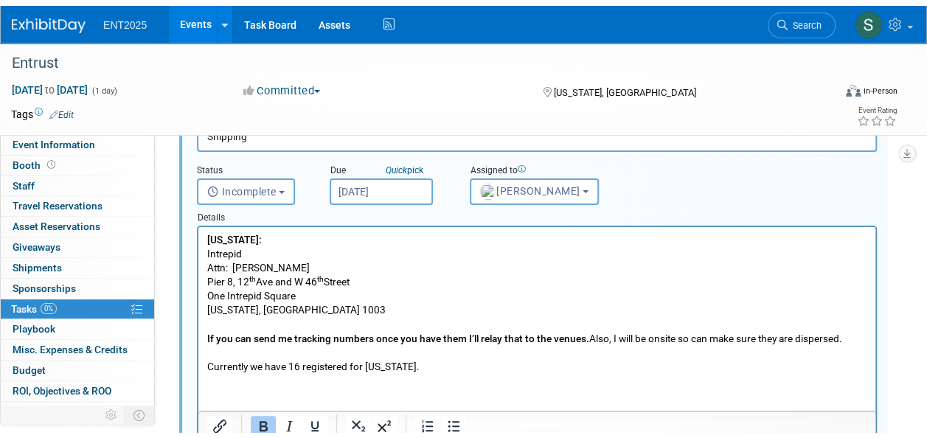
scroll to position [122, 0]
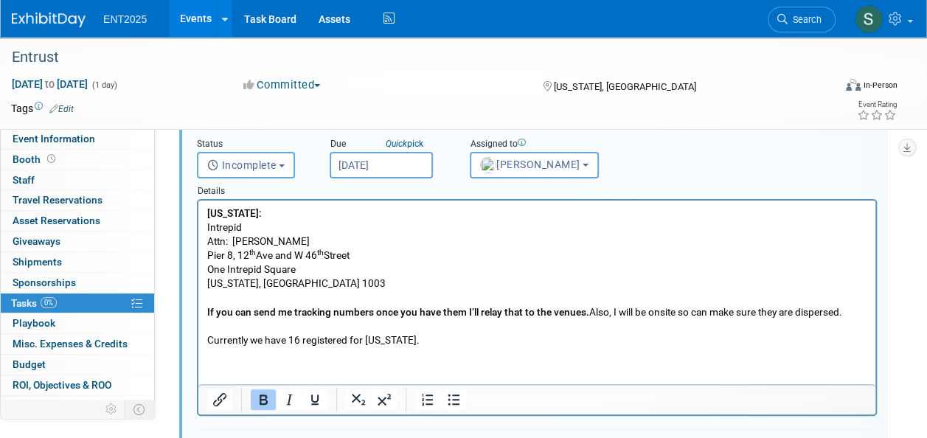
click at [585, 311] on b "If you can send me tracking numbers once you have them I’ll relay that to the v…" at bounding box center [398, 312] width 382 height 12
click at [425, 338] on p "New York: Intrepid Attn: Emma Burns Pier 8, 12 th Ave and W 46 th Street One In…" at bounding box center [537, 276] width 660 height 141
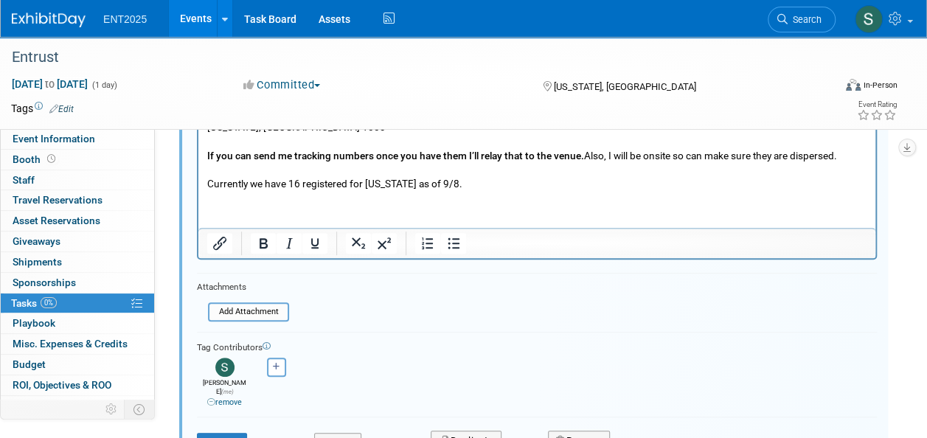
scroll to position [330, 0]
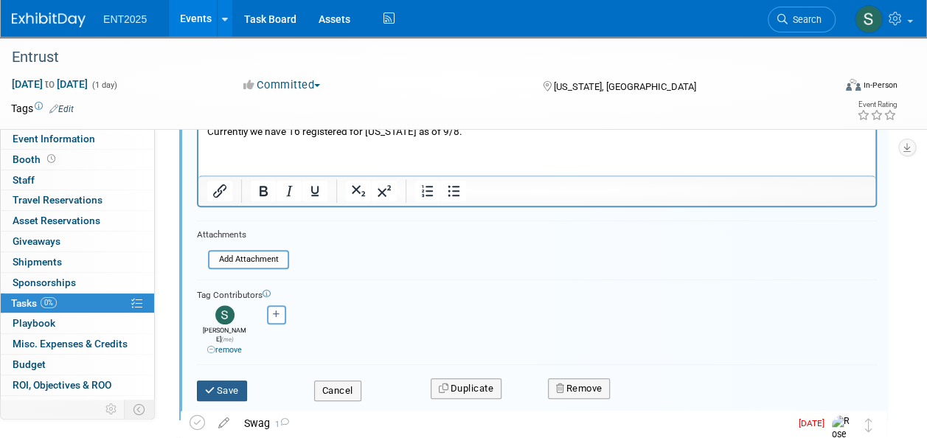
click at [230, 380] on button "Save" at bounding box center [222, 390] width 50 height 21
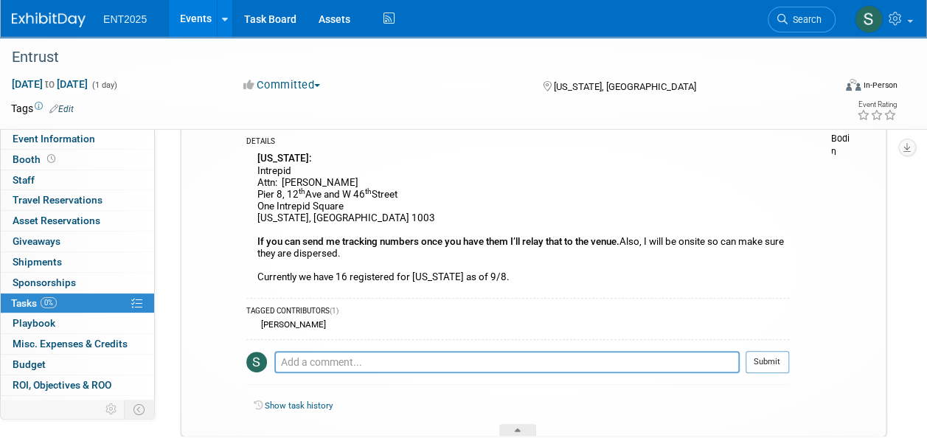
scroll to position [0, 0]
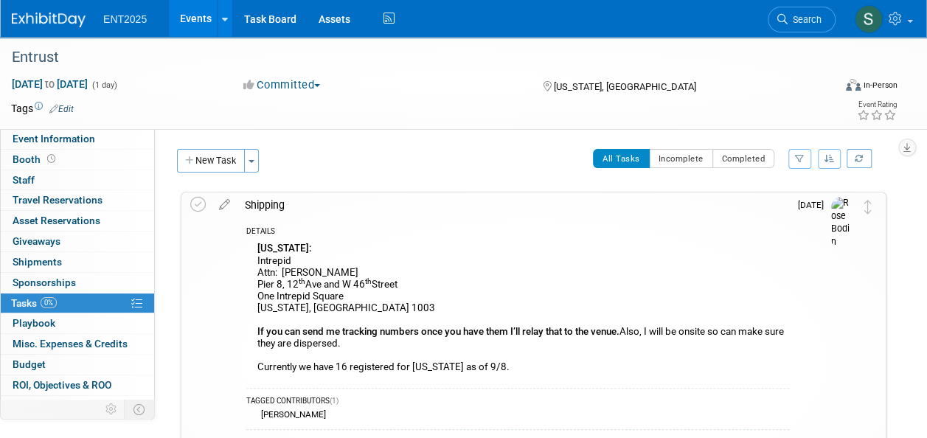
click at [270, 202] on div "Shipping" at bounding box center [512, 204] width 551 height 25
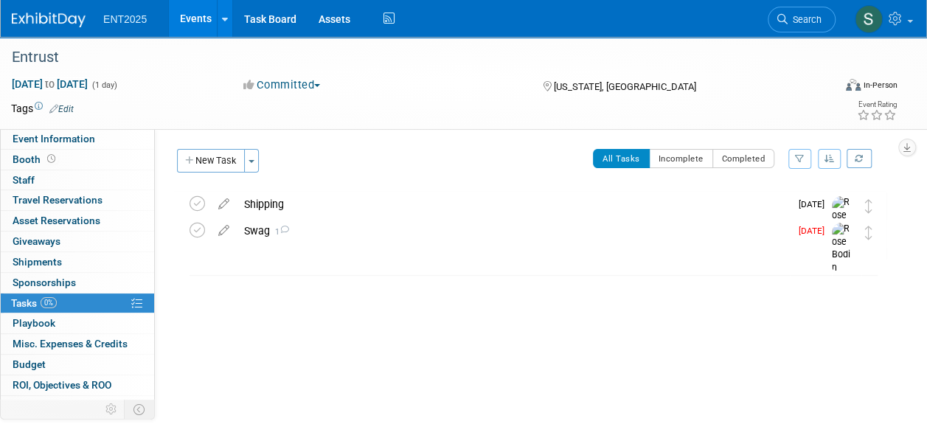
click at [193, 21] on link "Events" at bounding box center [196, 18] width 54 height 37
